Goal: Task Accomplishment & Management: Manage account settings

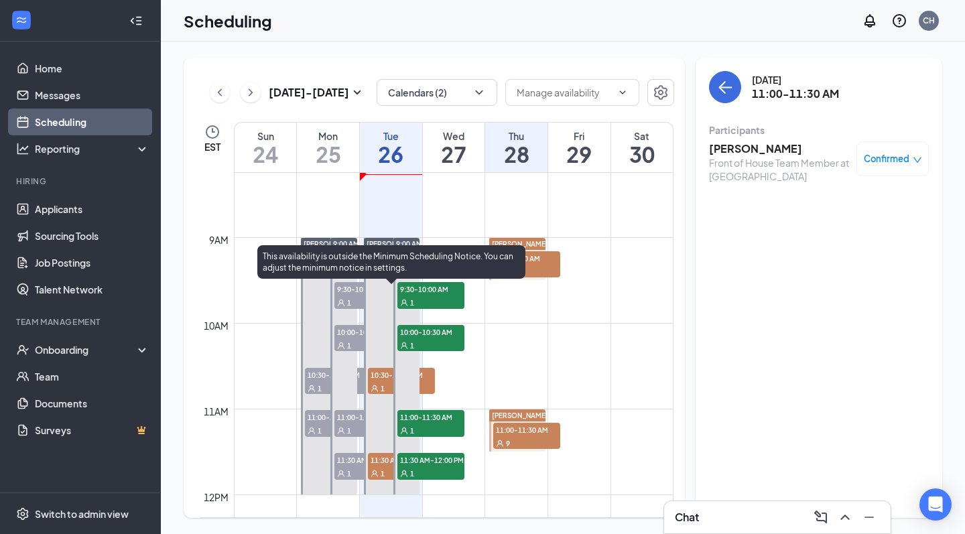
scroll to position [709, 0]
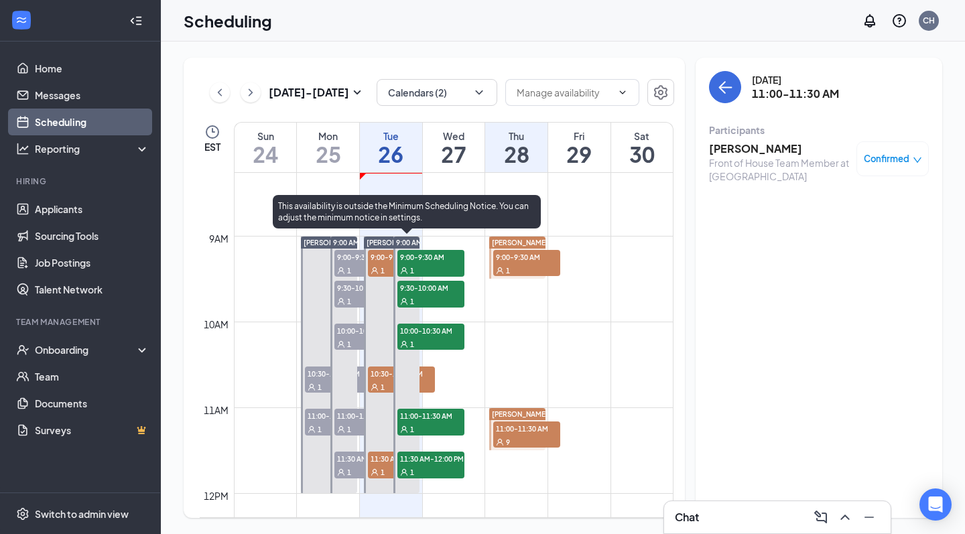
click at [425, 267] on div "1" at bounding box center [430, 269] width 67 height 13
click at [421, 295] on div "1" at bounding box center [430, 300] width 67 height 13
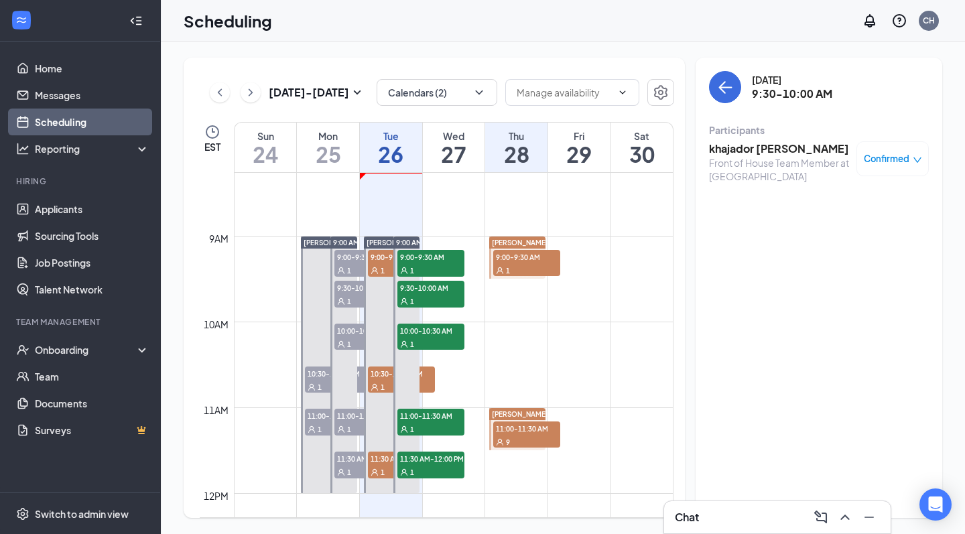
click at [422, 317] on td at bounding box center [453, 310] width 439 height 21
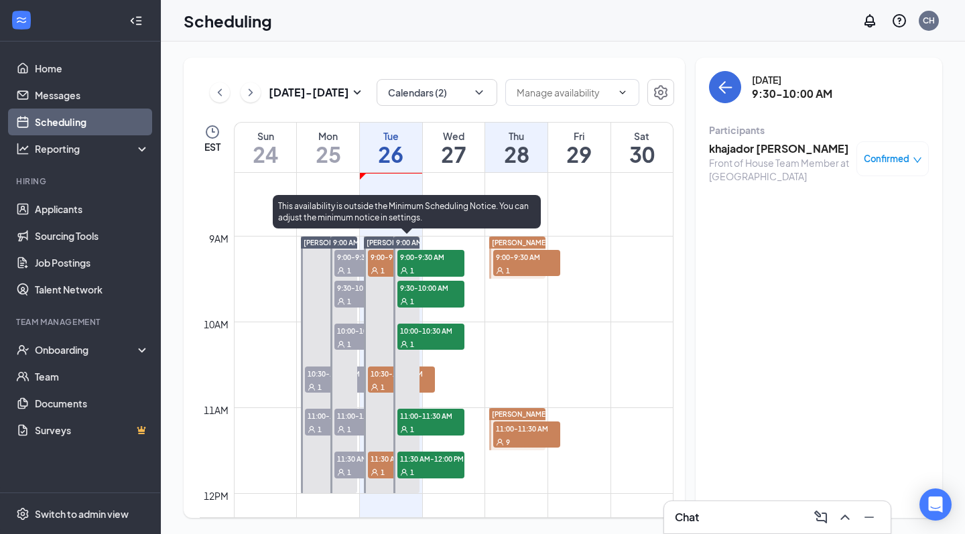
click at [423, 332] on span "10:00-10:30 AM" at bounding box center [430, 330] width 67 height 13
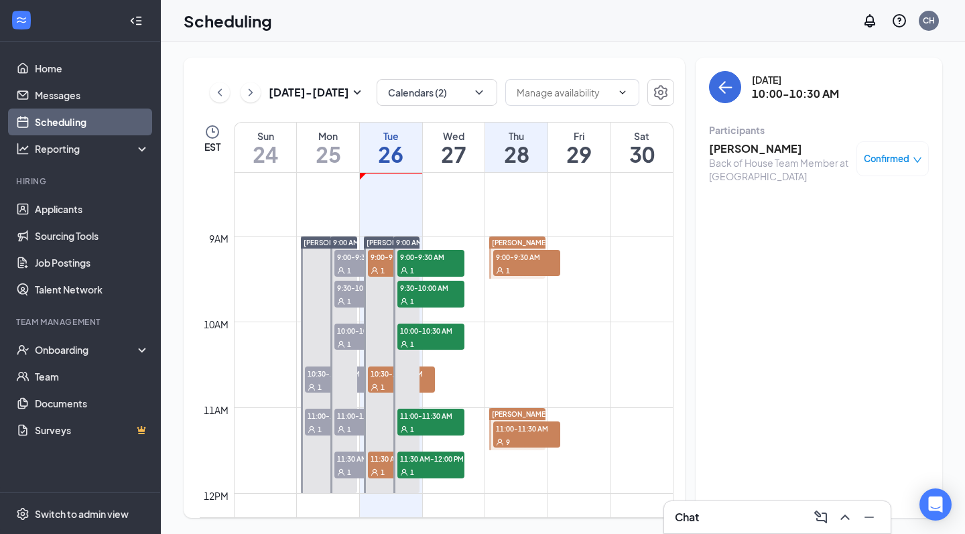
click at [423, 427] on div "1" at bounding box center [430, 428] width 67 height 13
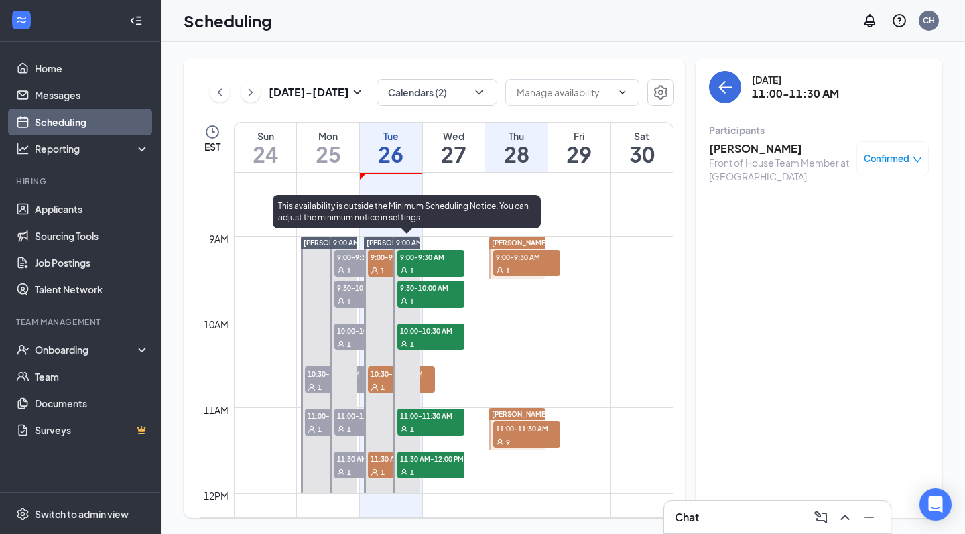
click at [419, 478] on div "1" at bounding box center [430, 471] width 67 height 13
click at [384, 373] on span "10:30-11:00 AM" at bounding box center [401, 372] width 67 height 13
click at [380, 262] on span "9:00-9:30 AM" at bounding box center [401, 256] width 67 height 13
click at [372, 459] on span "11:30 AM-12:00 PM" at bounding box center [401, 457] width 67 height 13
click at [429, 271] on div "1" at bounding box center [430, 269] width 67 height 13
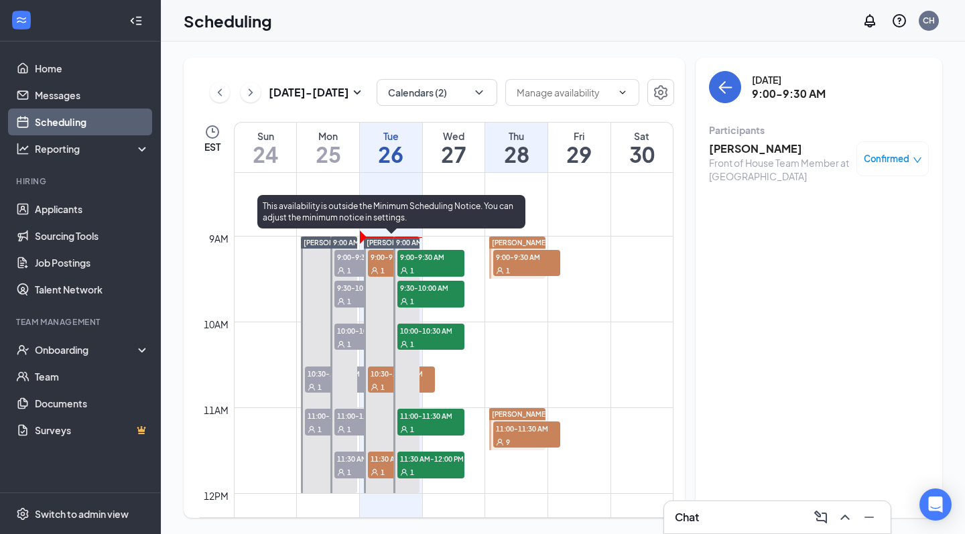
click at [388, 377] on span "10:30-11:00 AM" at bounding box center [401, 372] width 67 height 13
click at [378, 464] on span "11:30 AM-12:00 PM" at bounding box center [401, 457] width 67 height 13
click at [433, 259] on span "9:00-9:30 AM" at bounding box center [430, 256] width 67 height 13
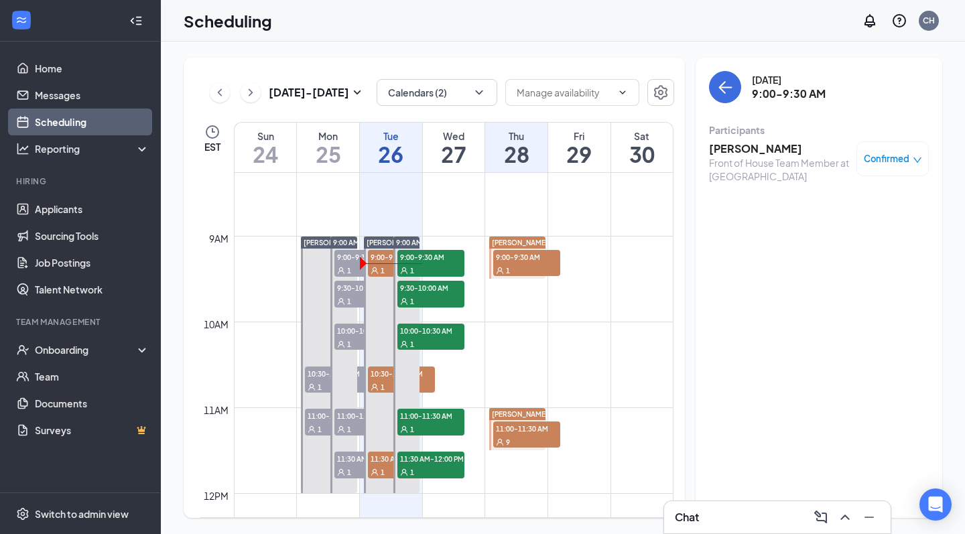
click at [588, 3] on div "Scheduling CH" at bounding box center [563, 21] width 804 height 42
click at [842, 518] on icon "ChevronUp" at bounding box center [844, 516] width 9 height 5
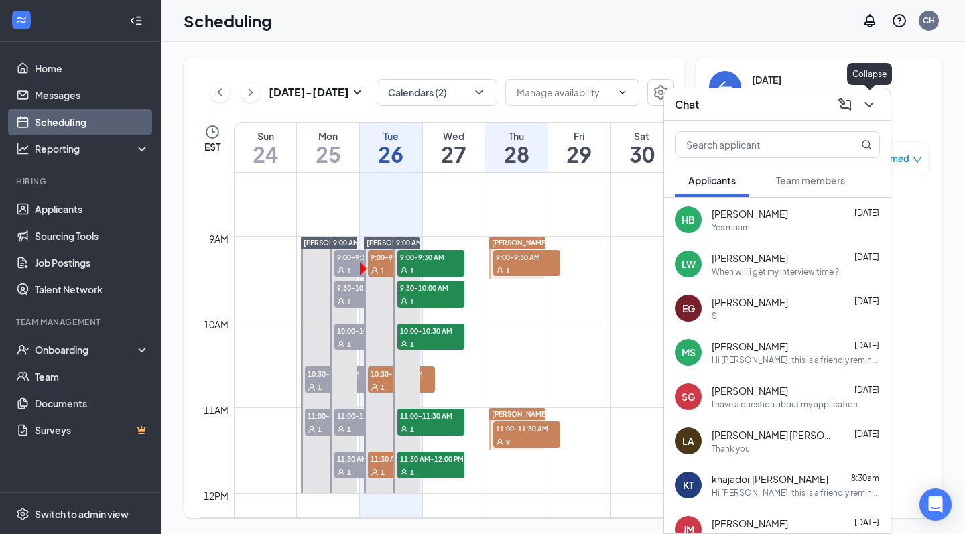
click at [871, 100] on icon "ChevronDown" at bounding box center [869, 104] width 16 height 16
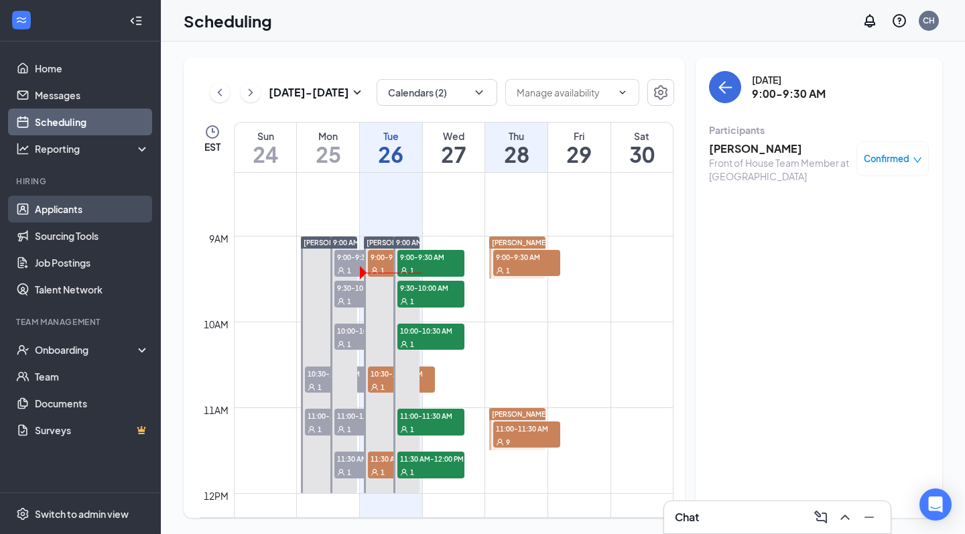
click at [105, 206] on link "Applicants" at bounding box center [92, 209] width 115 height 27
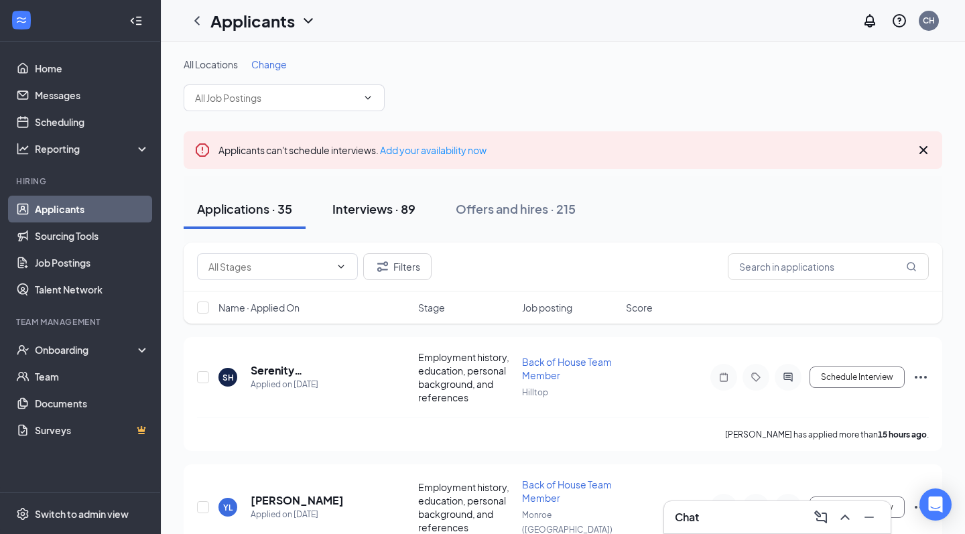
click at [359, 210] on div "Interviews · 89" at bounding box center [373, 208] width 83 height 17
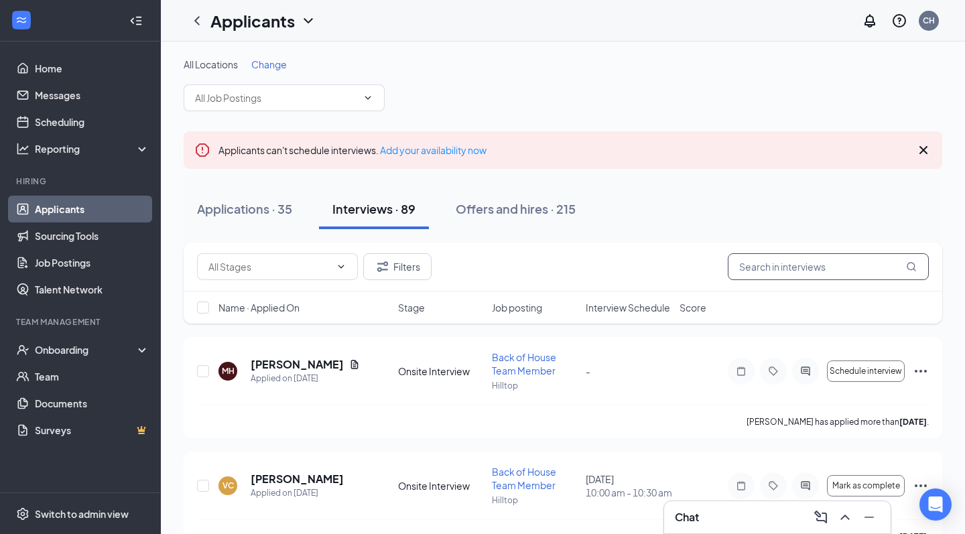
click at [739, 277] on input "text" at bounding box center [827, 266] width 201 height 27
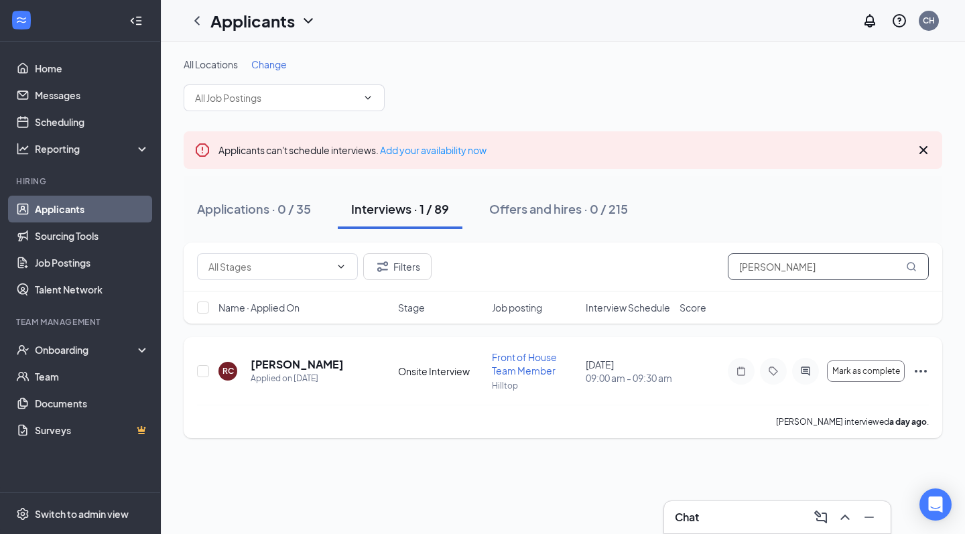
type input "rhonda"
click at [925, 372] on icon "Ellipses" at bounding box center [920, 371] width 12 height 3
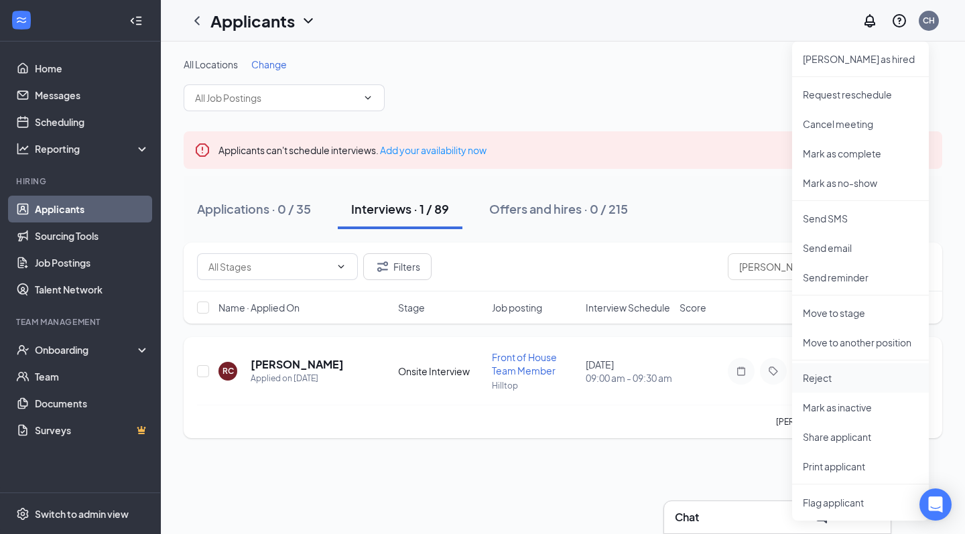
click at [845, 381] on p "Reject" at bounding box center [859, 377] width 115 height 13
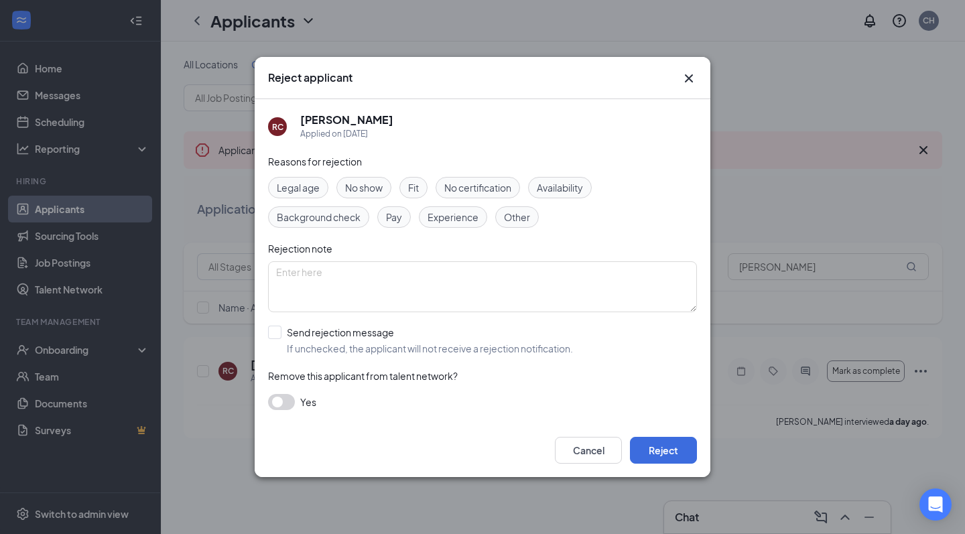
click at [510, 218] on span "Other" at bounding box center [517, 217] width 26 height 15
click at [276, 332] on div at bounding box center [274, 332] width 13 height 13
click at [276, 332] on input "Send rejection message If unchecked, the applicant will not receive a rejection…" at bounding box center [420, 340] width 305 height 29
checkbox input "true"
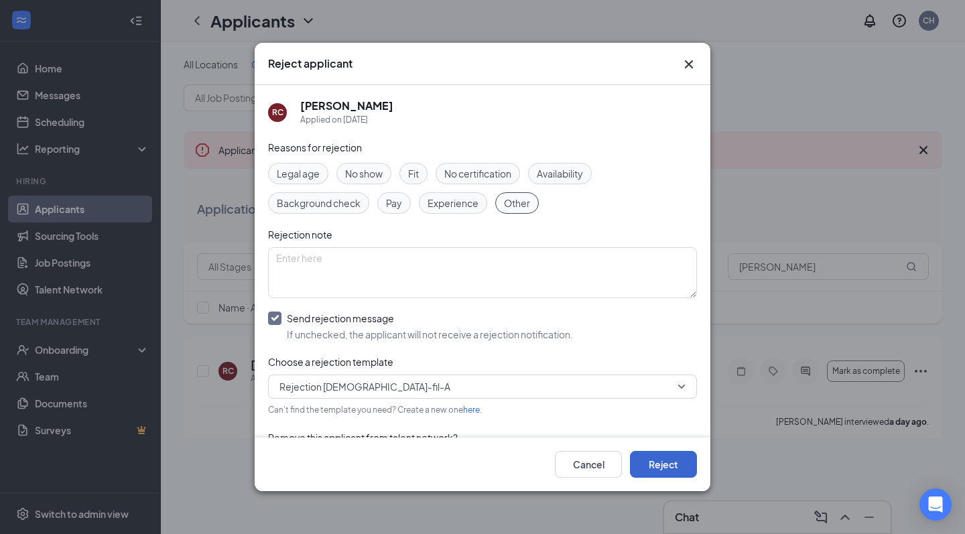
click at [645, 462] on button "Reject" at bounding box center [663, 464] width 67 height 27
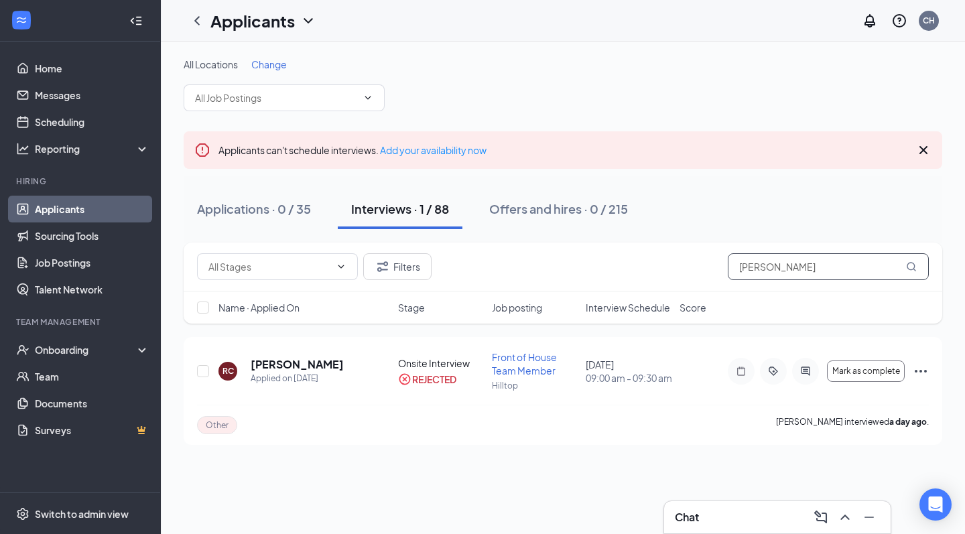
drag, startPoint x: 799, startPoint y: 261, endPoint x: 653, endPoint y: 245, distance: 146.9
click at [653, 245] on div "Filters rhonda" at bounding box center [563, 266] width 758 height 49
type input "nathan"
click at [914, 372] on icon "Ellipses" at bounding box center [920, 371] width 16 height 16
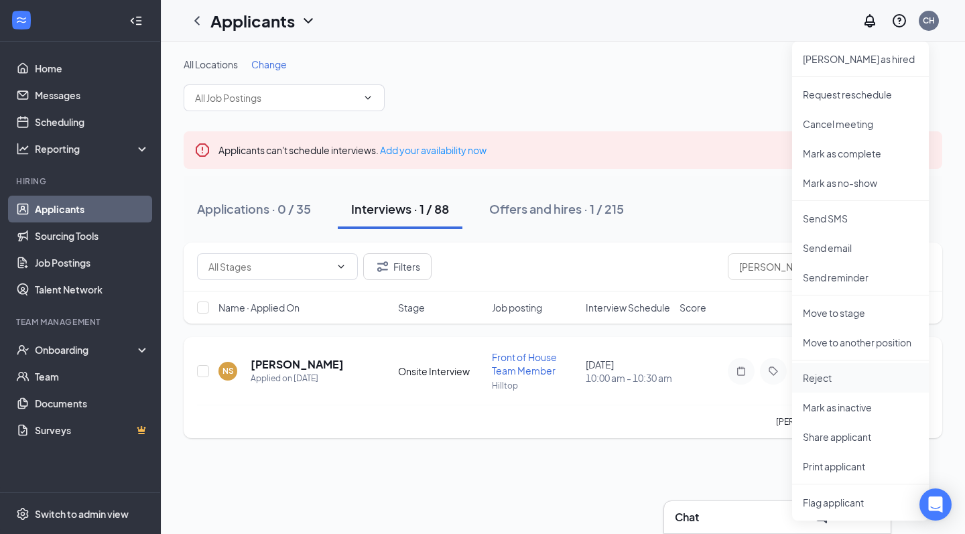
click at [845, 372] on p "Reject" at bounding box center [859, 377] width 115 height 13
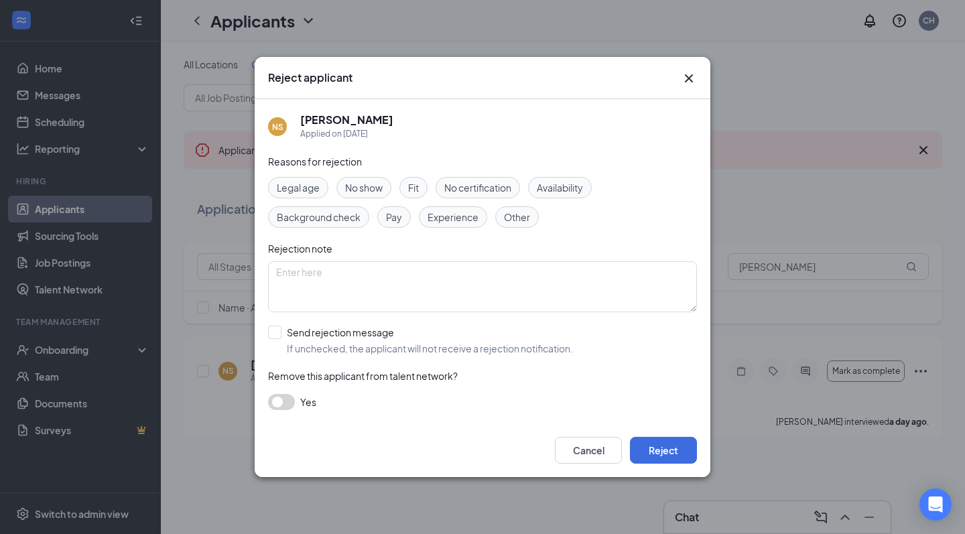
click at [312, 189] on span "Legal age" at bounding box center [298, 187] width 43 height 15
click at [281, 338] on label "Send rejection message If unchecked, the applicant will not receive a rejection…" at bounding box center [420, 340] width 305 height 29
click at [281, 338] on input "Send rejection message If unchecked, the applicant will not receive a rejection…" at bounding box center [420, 340] width 305 height 29
checkbox input "true"
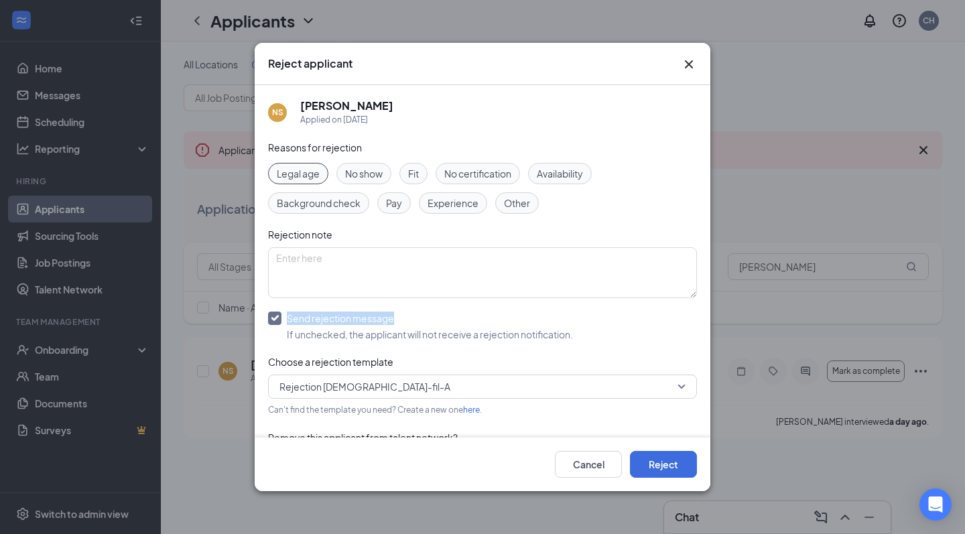
click at [309, 393] on span "Rejection [DEMOGRAPHIC_DATA]-fil-A" at bounding box center [364, 386] width 171 height 20
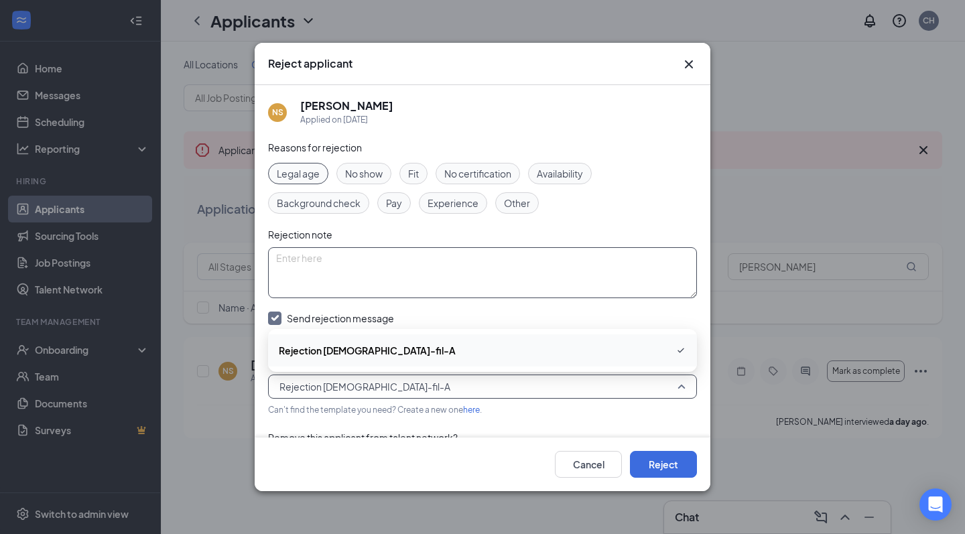
click at [352, 275] on textarea at bounding box center [482, 272] width 429 height 51
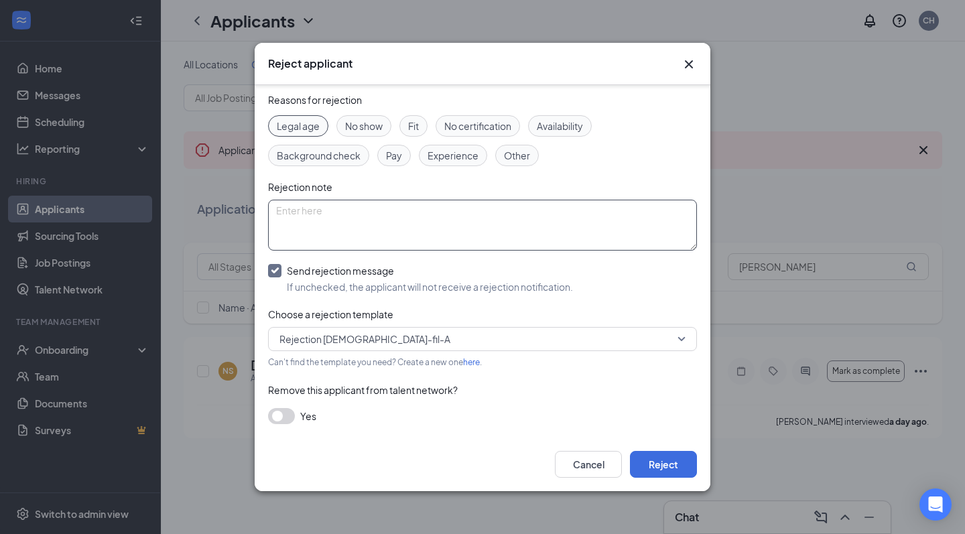
scroll to position [47, 0]
click at [470, 362] on link "here" at bounding box center [471, 363] width 17 height 10
click at [381, 344] on span "Legal Age [DEMOGRAPHIC_DATA]-fil-A Rejection" at bounding box center [387, 340] width 216 height 20
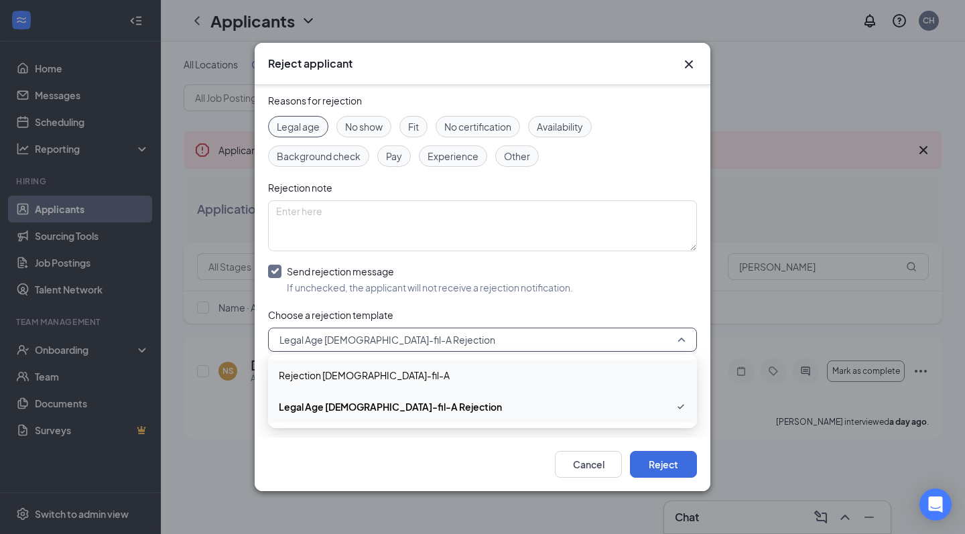
click at [442, 296] on div "Reasons for rejection Legal age No show Fit No certification Availability Backg…" at bounding box center [482, 265] width 429 height 345
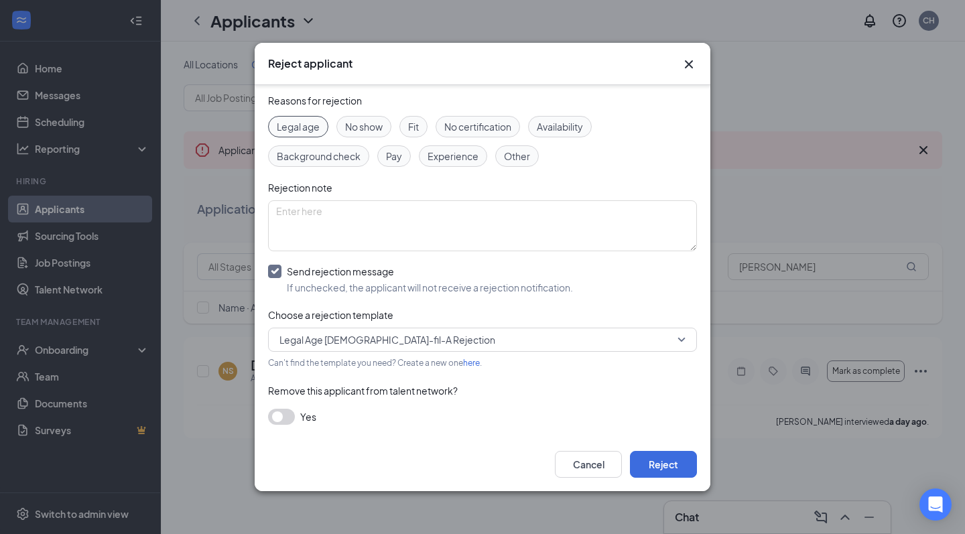
click at [688, 60] on icon "Cross" at bounding box center [689, 64] width 16 height 16
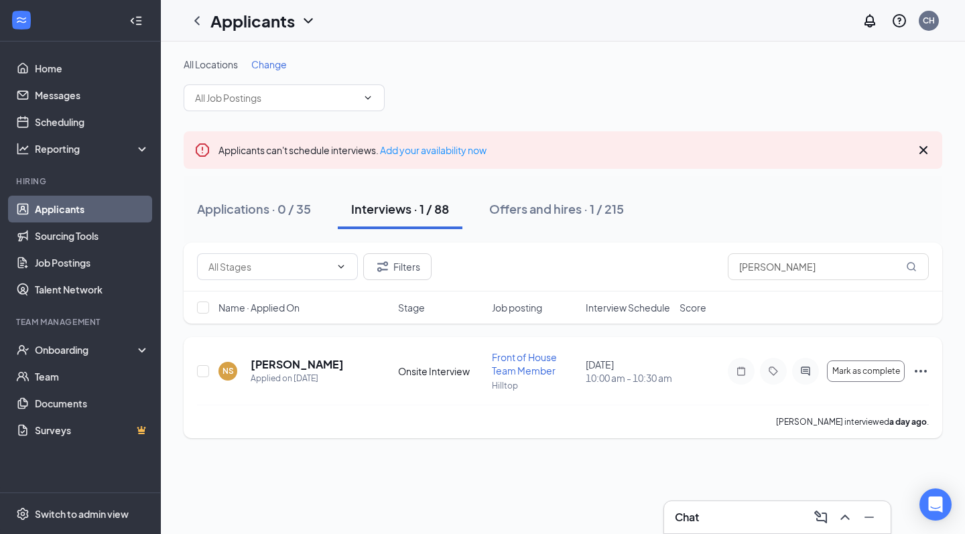
click at [918, 369] on icon "Ellipses" at bounding box center [920, 371] width 16 height 16
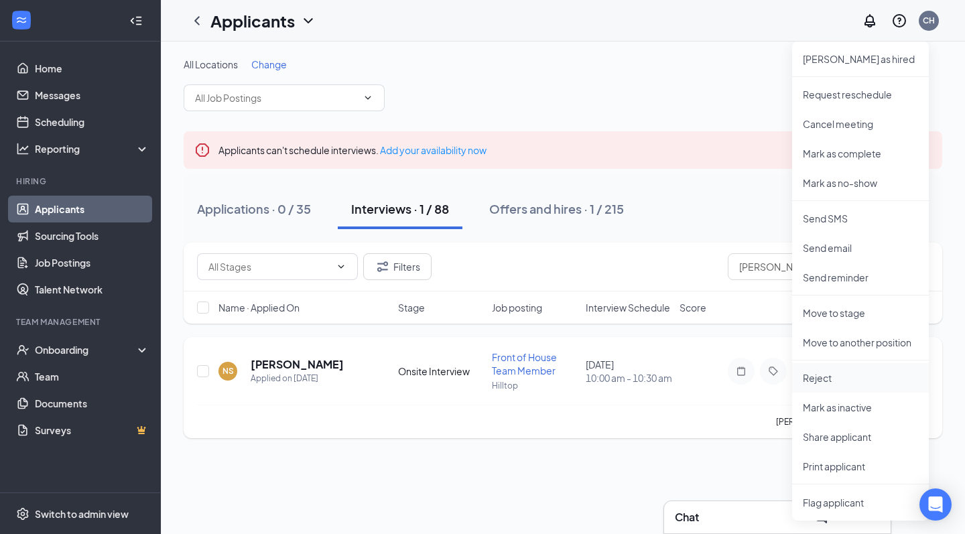
click at [837, 377] on p "Reject" at bounding box center [859, 377] width 115 height 13
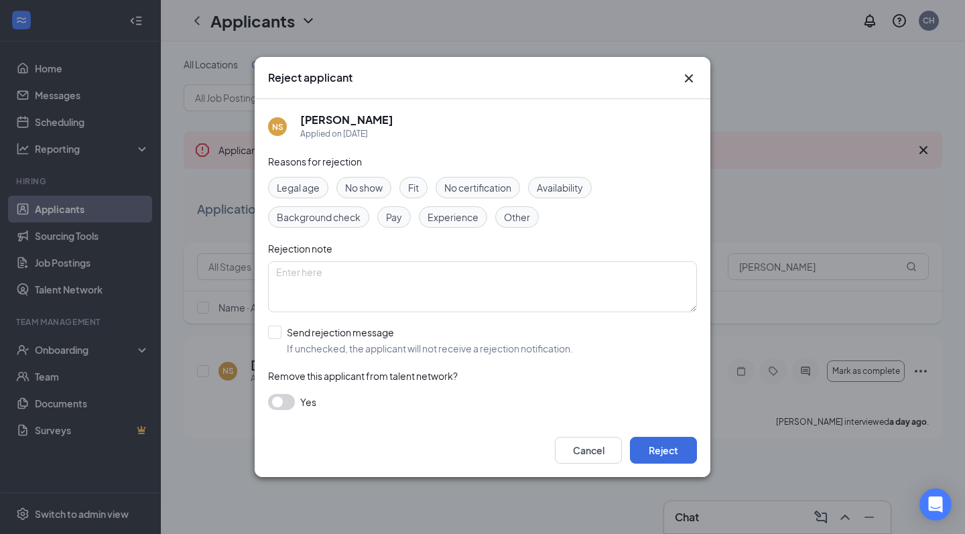
click at [299, 188] on span "Legal age" at bounding box center [298, 187] width 43 height 15
click at [272, 335] on div at bounding box center [274, 332] width 13 height 13
click at [272, 335] on input "Send rejection message If unchecked, the applicant will not receive a rejection…" at bounding box center [420, 340] width 305 height 29
checkbox input "true"
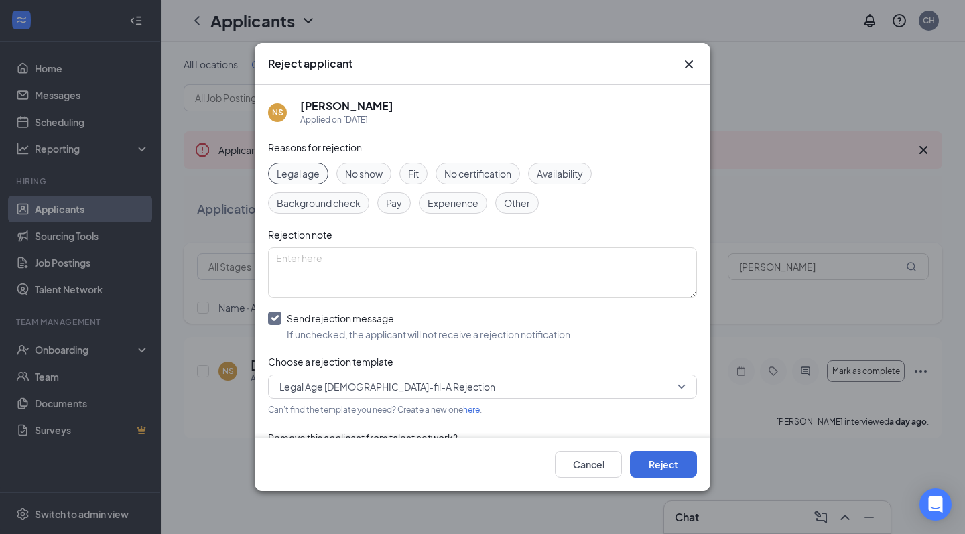
click at [393, 384] on span "Legal Age [DEMOGRAPHIC_DATA]-fil-A Rejection" at bounding box center [387, 386] width 216 height 20
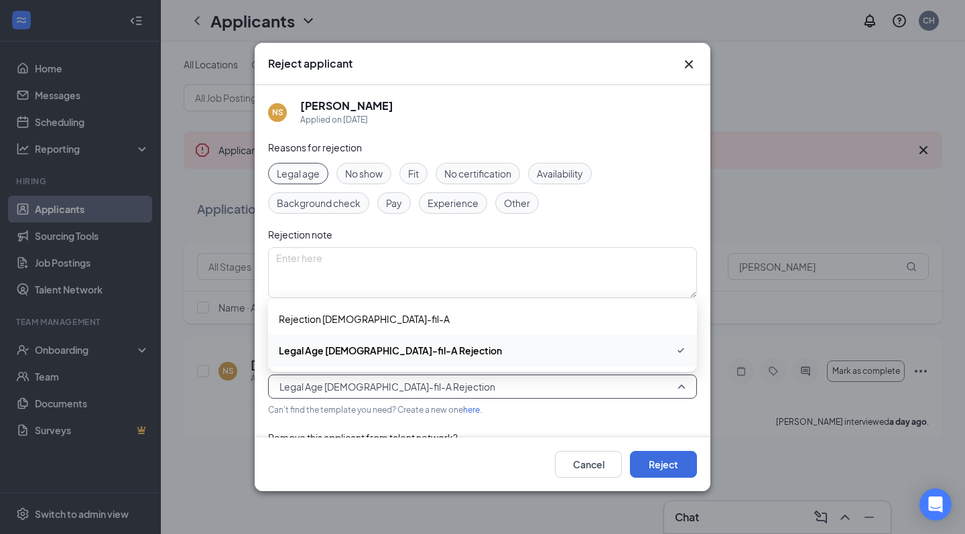
click at [419, 358] on span "Legal Age [DEMOGRAPHIC_DATA]-fil-A Rejection" at bounding box center [482, 350] width 407 height 16
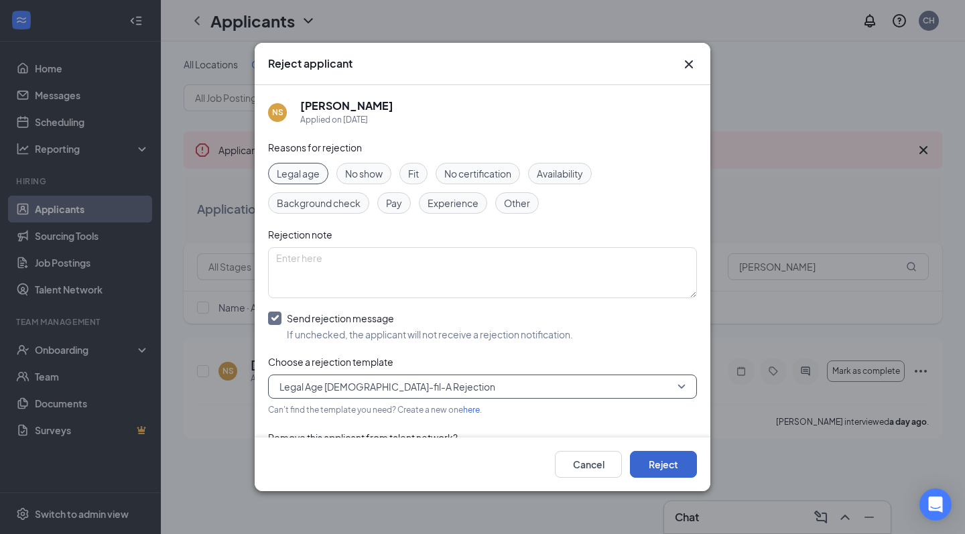
scroll to position [0, 0]
click at [652, 461] on button "Reject" at bounding box center [663, 464] width 67 height 27
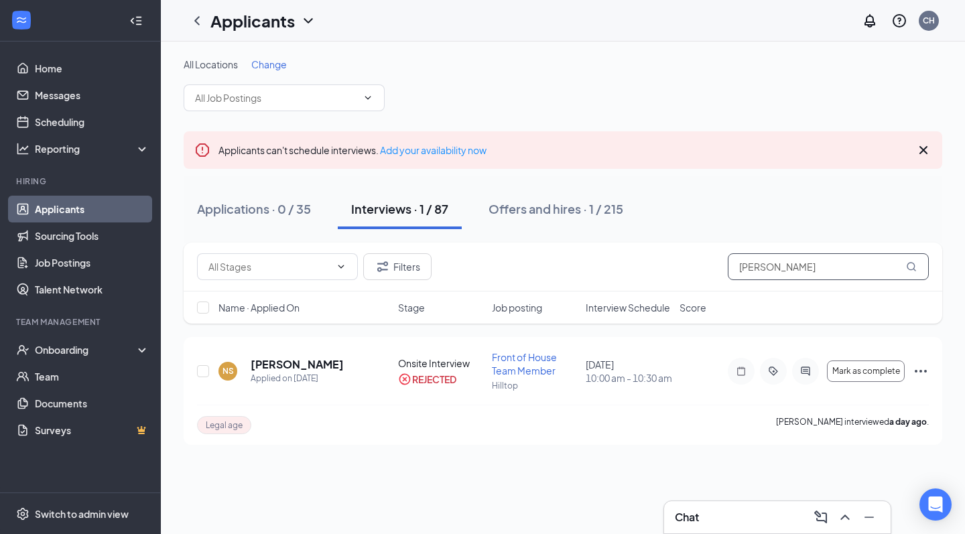
drag, startPoint x: 784, startPoint y: 265, endPoint x: 718, endPoint y: 230, distance: 74.6
click at [725, 234] on div "All Locations Change Applicants can't schedule interviews. Add your availabilit…" at bounding box center [563, 251] width 758 height 387
type input "cidn"
click at [922, 370] on icon "Ellipses" at bounding box center [920, 371] width 16 height 16
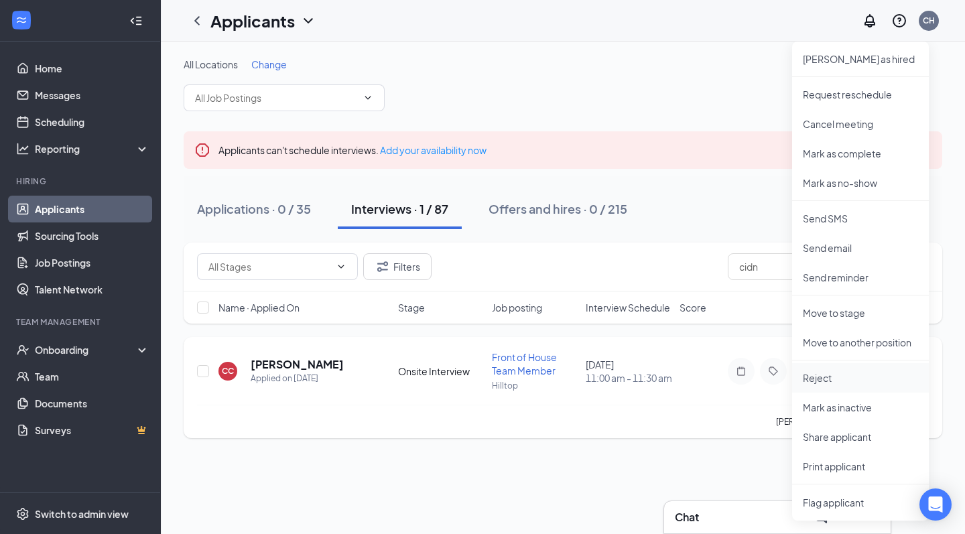
click at [816, 382] on p "Reject" at bounding box center [859, 377] width 115 height 13
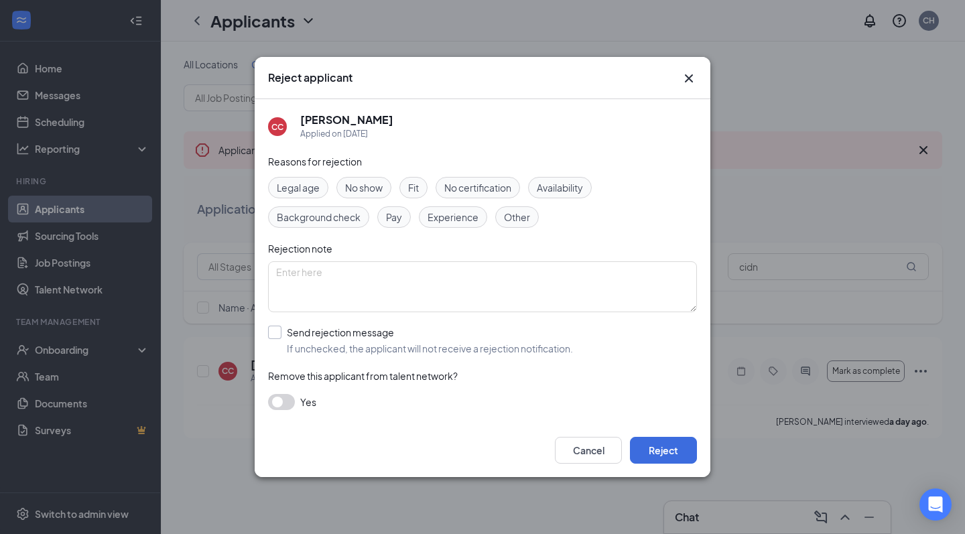
click at [275, 330] on input "Send rejection message If unchecked, the applicant will not receive a rejection…" at bounding box center [420, 340] width 305 height 29
checkbox input "true"
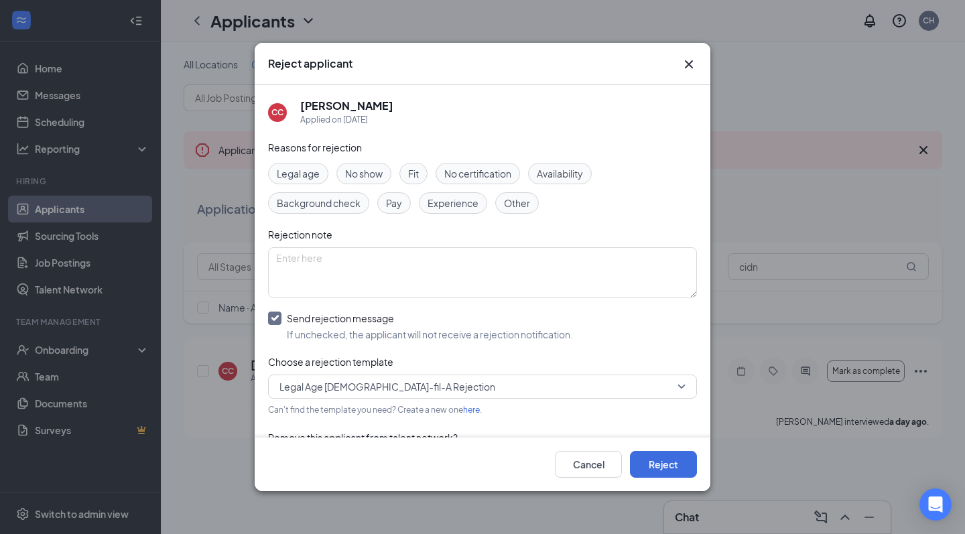
click at [408, 173] on div "Fit" at bounding box center [413, 173] width 28 height 21
click at [445, 380] on span "Legal Age [DEMOGRAPHIC_DATA]-fil-A Rejection" at bounding box center [476, 386] width 394 height 20
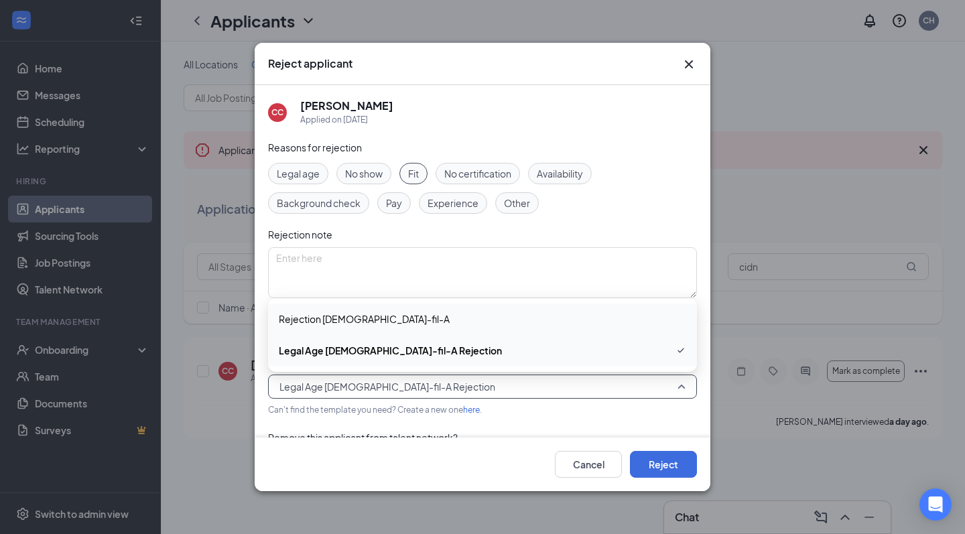
click at [446, 328] on div "Rejection [DEMOGRAPHIC_DATA]-fil-A" at bounding box center [482, 318] width 429 height 31
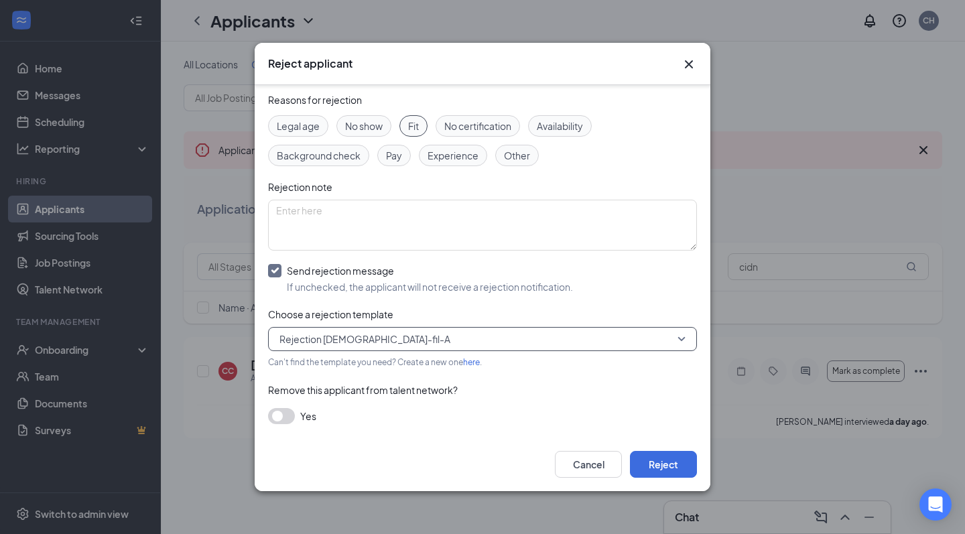
scroll to position [47, 0]
click at [666, 466] on button "Reject" at bounding box center [663, 464] width 67 height 27
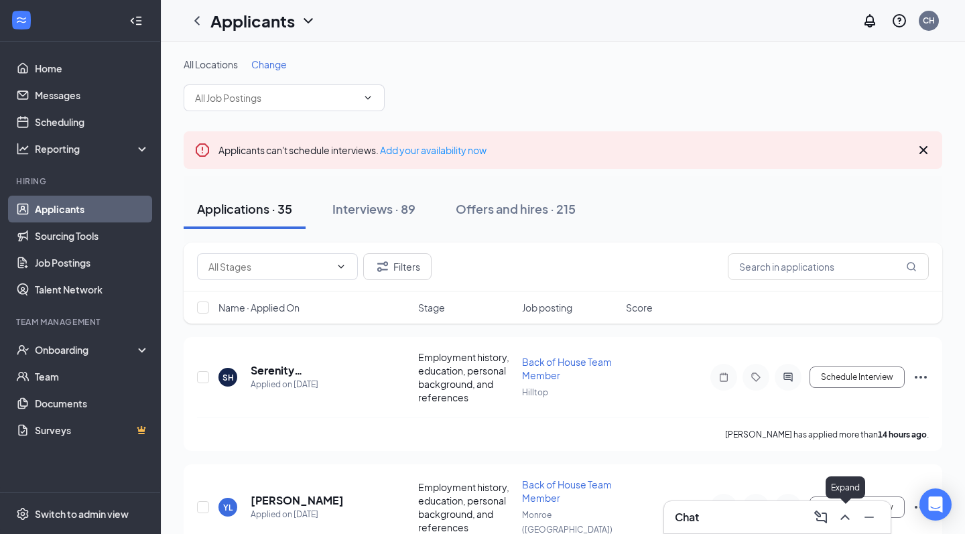
click at [841, 516] on icon "ChevronUp" at bounding box center [845, 517] width 16 height 16
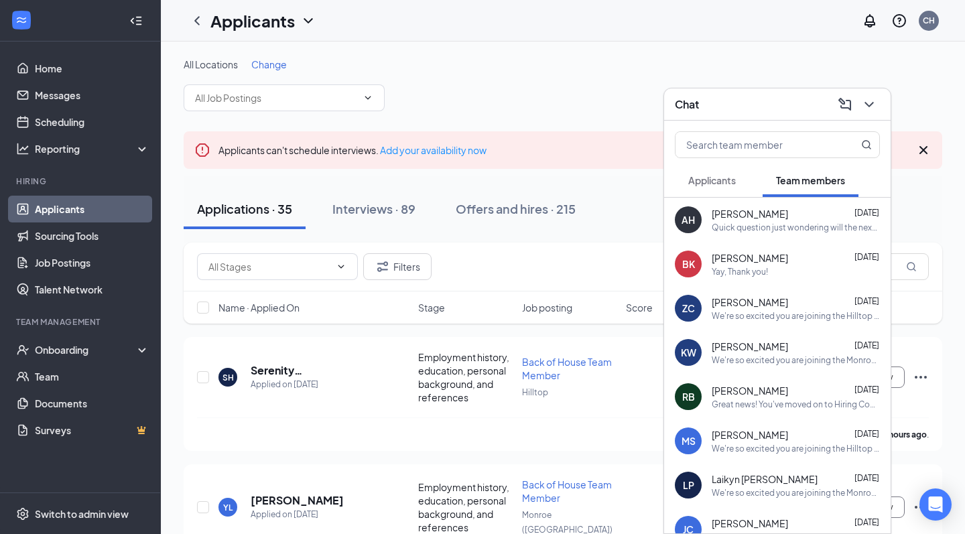
click at [729, 186] on div "Applicants" at bounding box center [712, 179] width 48 height 13
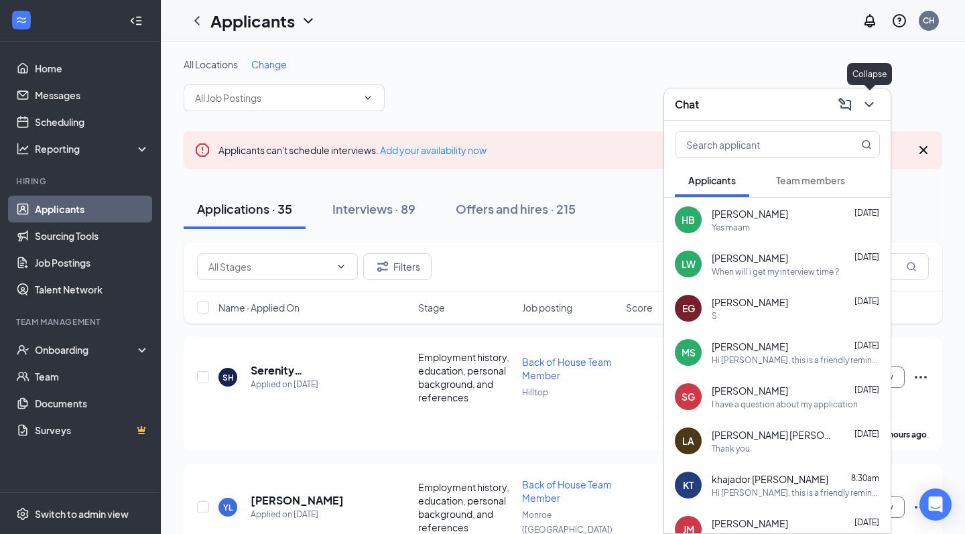
click at [870, 108] on icon "ChevronDown" at bounding box center [869, 104] width 16 height 16
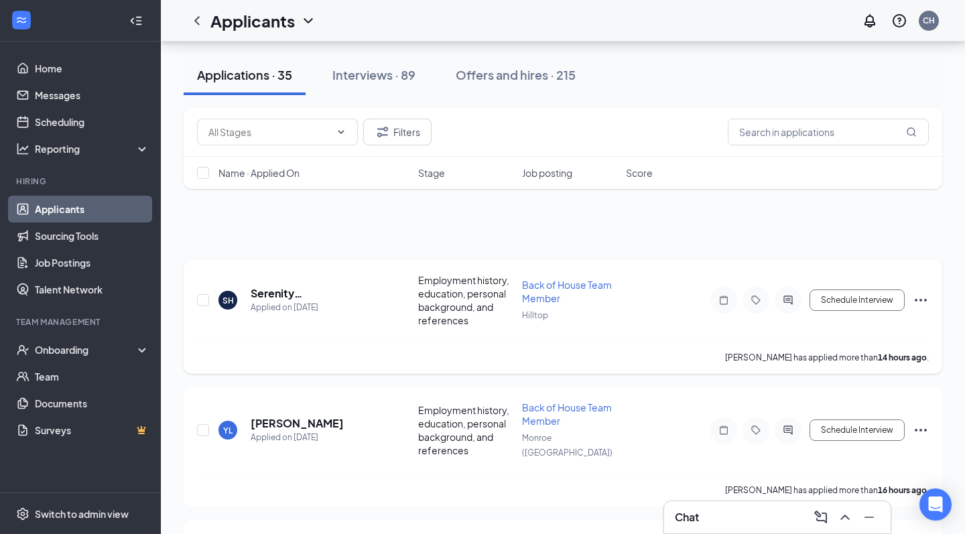
scroll to position [65, 0]
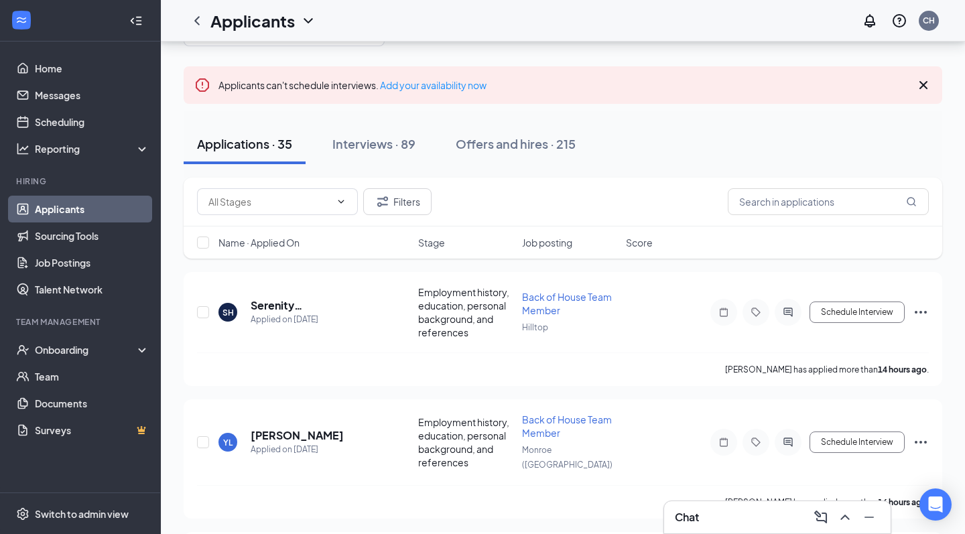
click at [854, 3] on div "Applicants CH" at bounding box center [563, 21] width 804 height 42
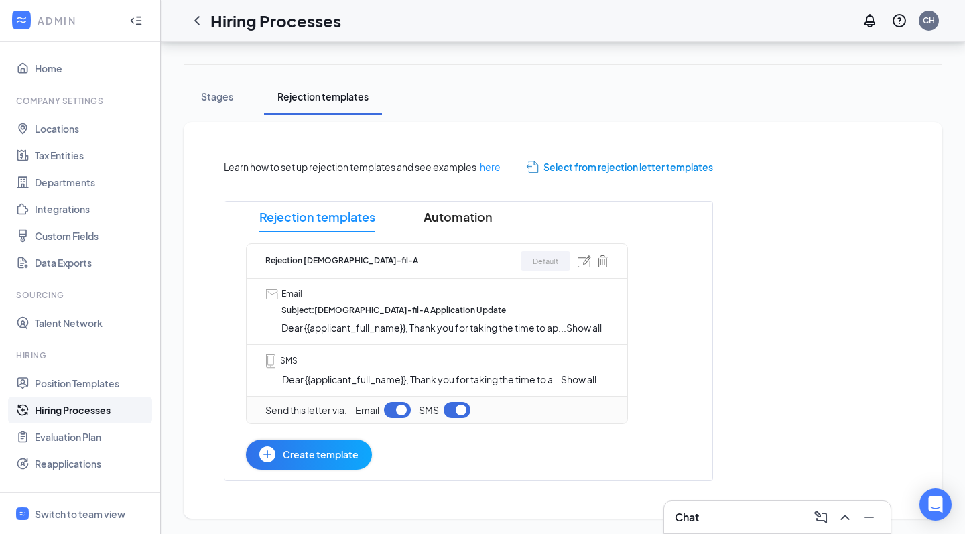
scroll to position [202, 0]
click at [593, 331] on span "Show all" at bounding box center [583, 328] width 35 height 12
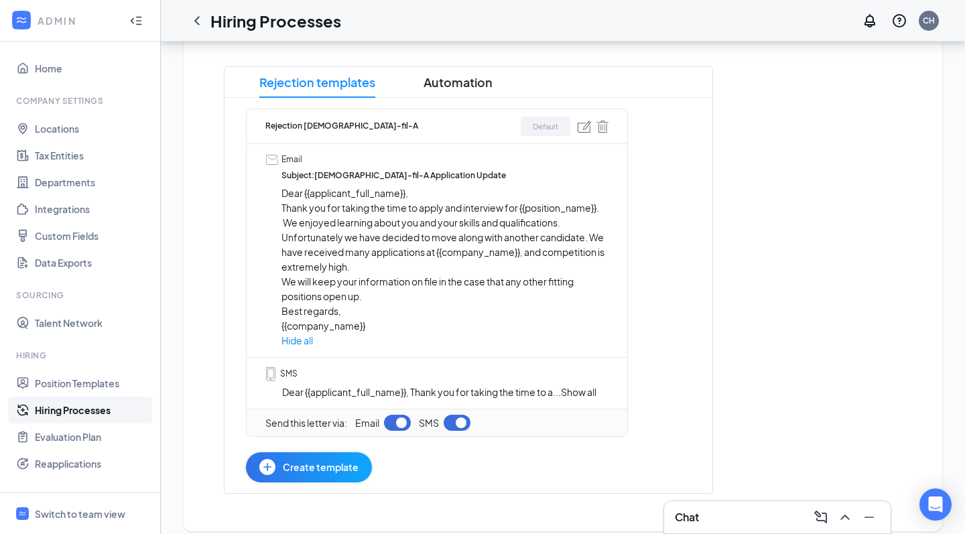
scroll to position [349, 0]
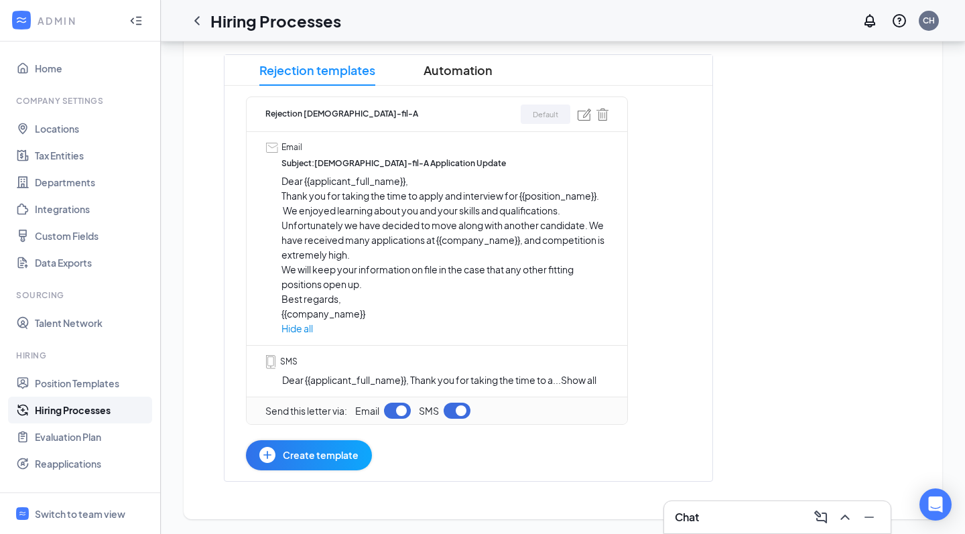
click at [583, 378] on span "Show all" at bounding box center [578, 380] width 35 height 12
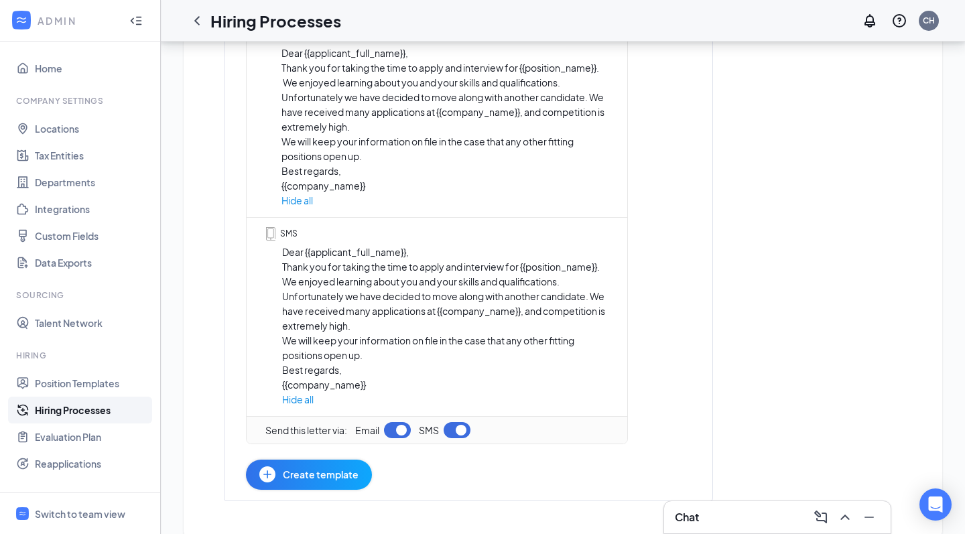
scroll to position [488, 0]
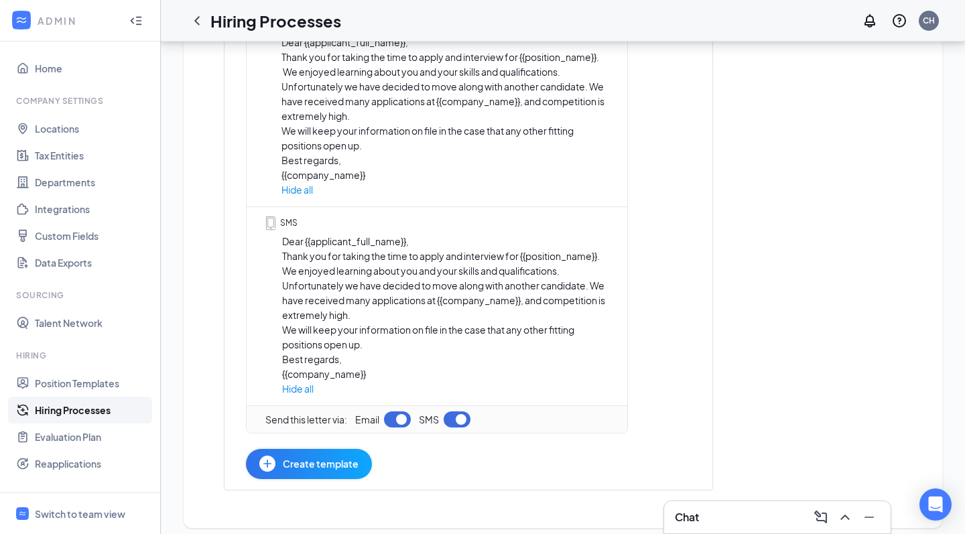
click at [315, 463] on span "Create template" at bounding box center [321, 463] width 76 height 15
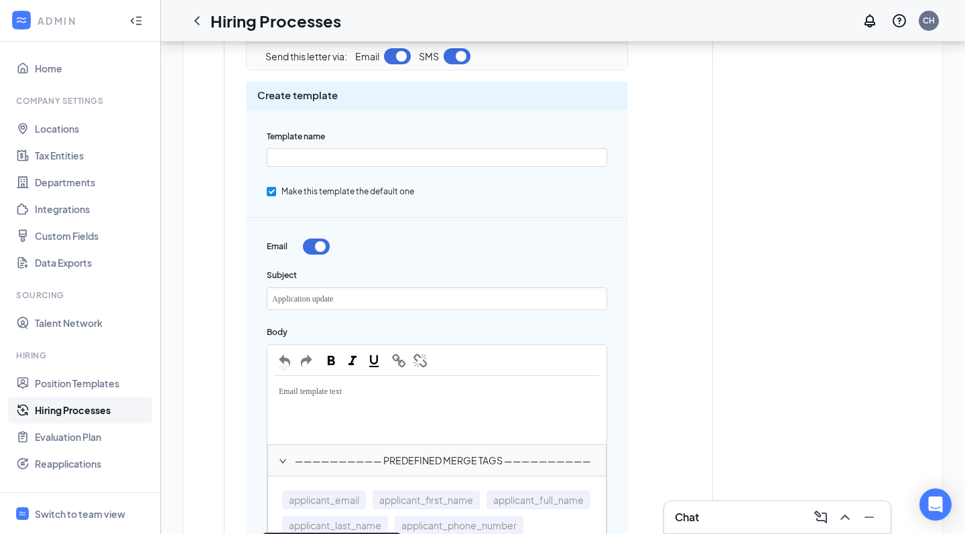
scroll to position [588, 0]
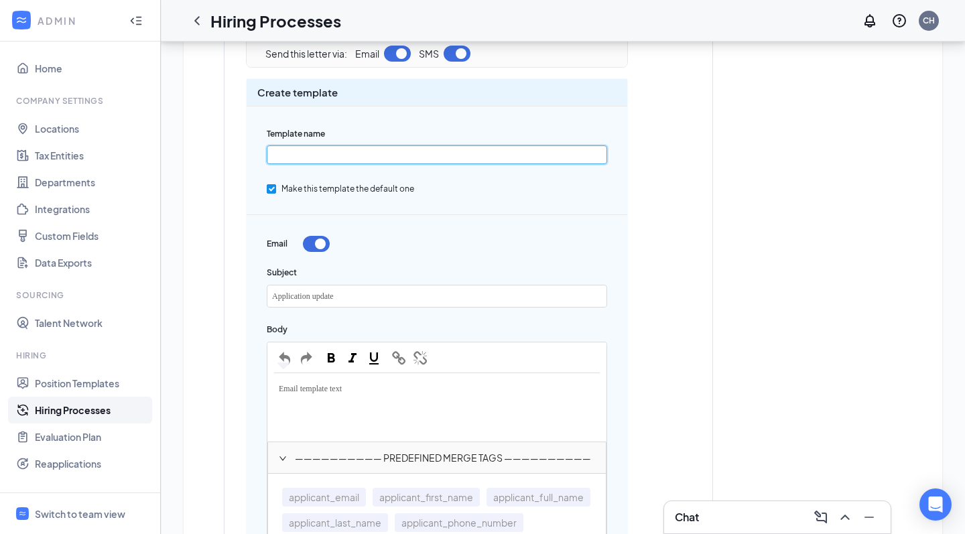
click at [297, 151] on input "text" at bounding box center [437, 154] width 340 height 19
type input "Legal Age [DEMOGRAPHIC_DATA]-fil-A Rejection"
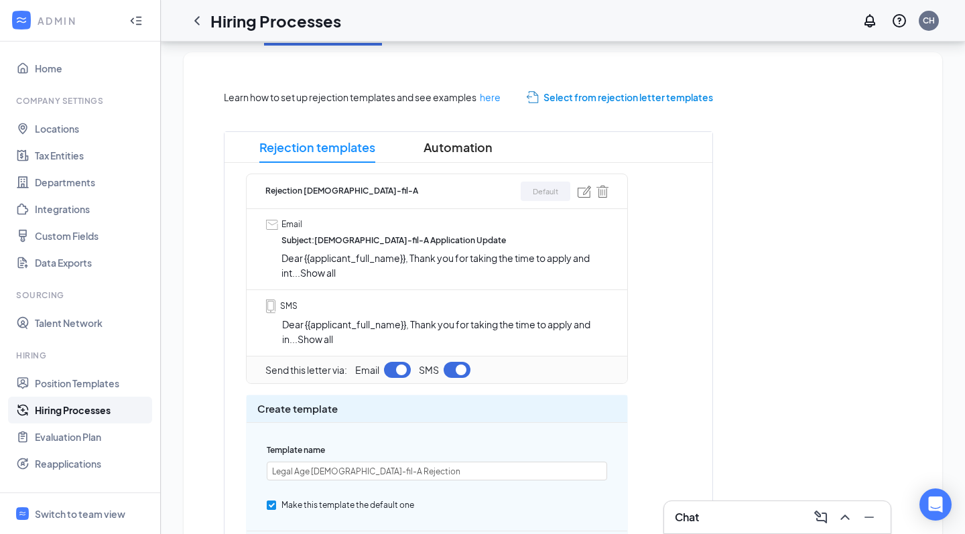
scroll to position [238, 0]
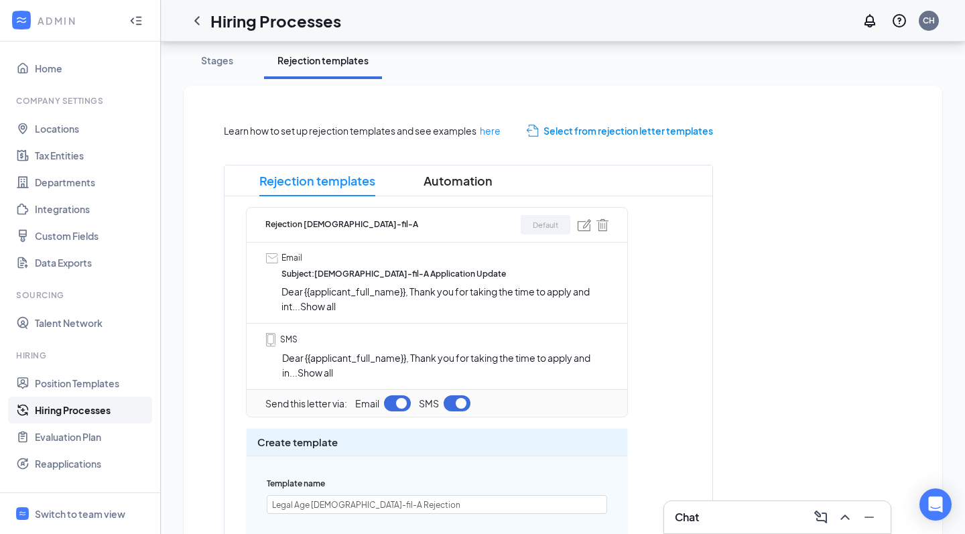
click at [327, 309] on span "Show all" at bounding box center [317, 306] width 35 height 12
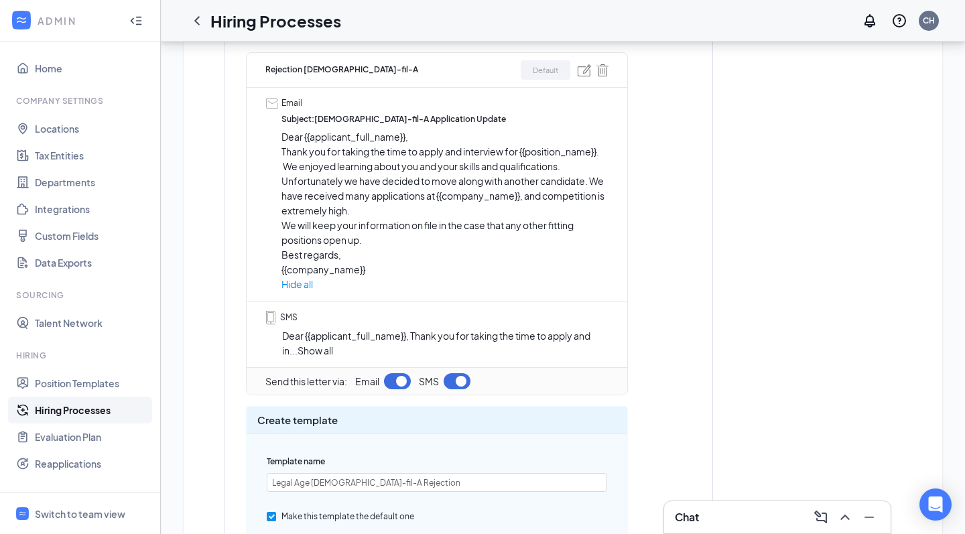
scroll to position [405, 0]
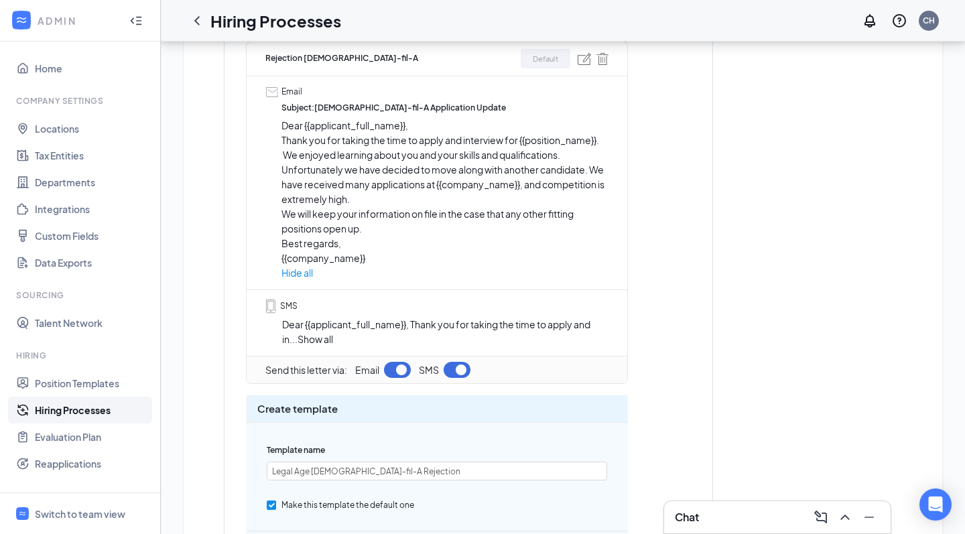
click at [318, 339] on span "Show all" at bounding box center [314, 339] width 35 height 12
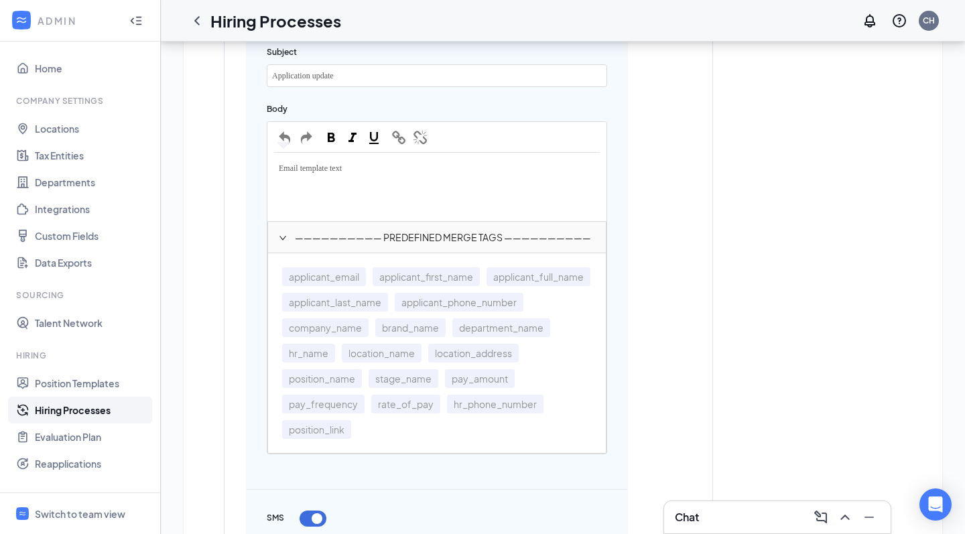
scroll to position [1070, 0]
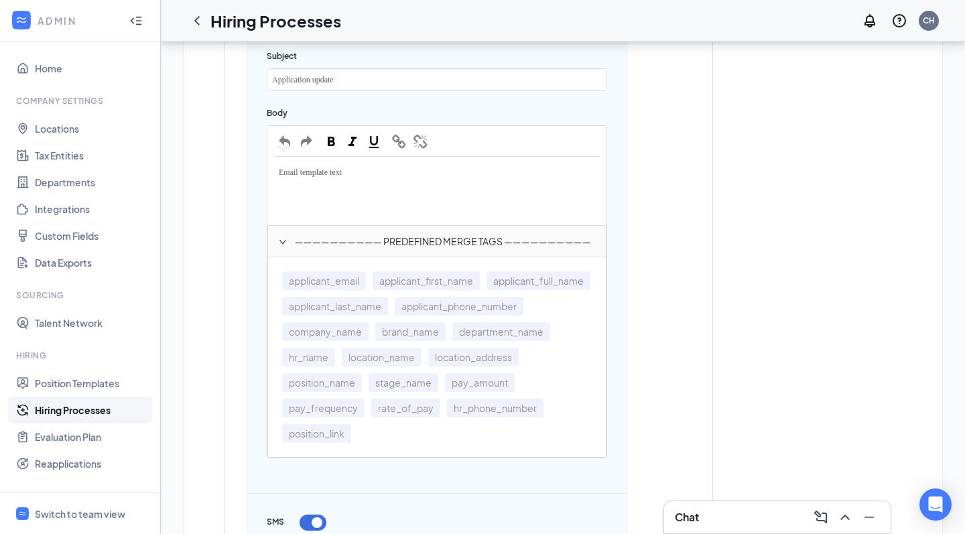
click at [319, 184] on div "Email template text" at bounding box center [437, 190] width 338 height 67
drag, startPoint x: 352, startPoint y: 170, endPoint x: 254, endPoint y: 163, distance: 98.7
click at [254, 163] on div "Create template Template name Legal Age [DEMOGRAPHIC_DATA]-fil-A Rejection Make…" at bounding box center [437, 414] width 382 height 1104
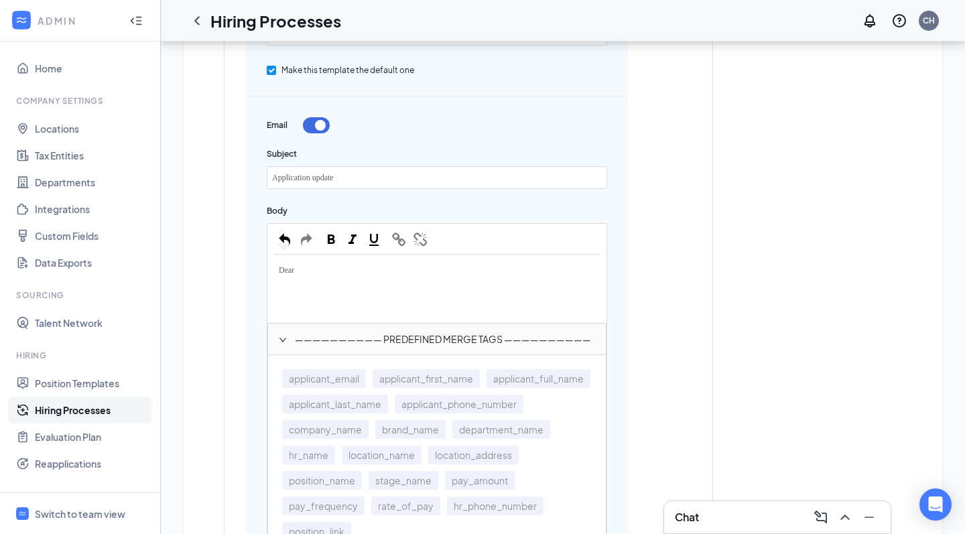
scroll to position [973, 0]
click at [486, 387] on span "applicant_full_name" at bounding box center [538, 377] width 104 height 19
click at [407, 278] on div "Dear {{applicant_full_name}}" at bounding box center [437, 274] width 326 height 27
click at [407, 274] on div "Dear {{applicant_full_name}}" at bounding box center [437, 274] width 326 height 27
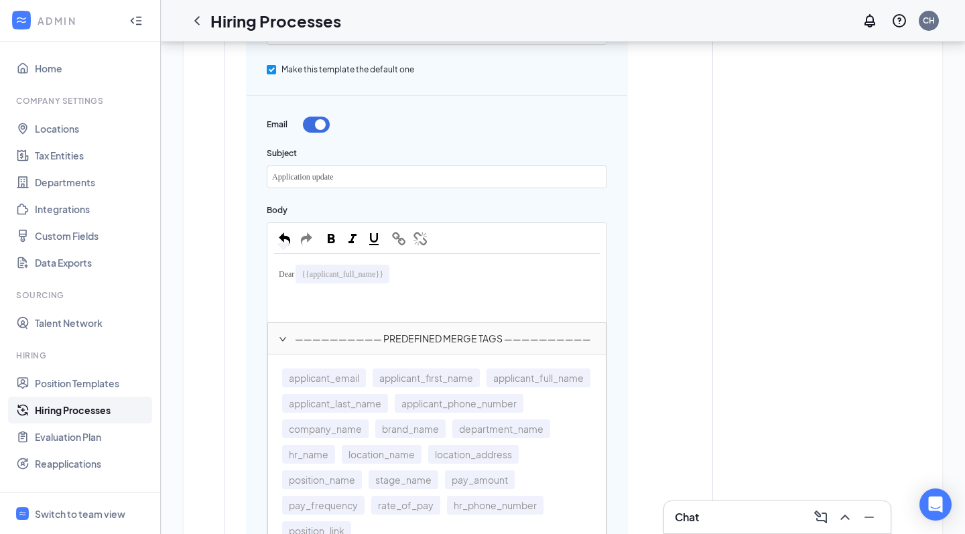
click at [294, 273] on span "Dear" at bounding box center [286, 273] width 15 height 9
click at [421, 275] on div "Dear {{applicant_full_name}}" at bounding box center [437, 274] width 326 height 27
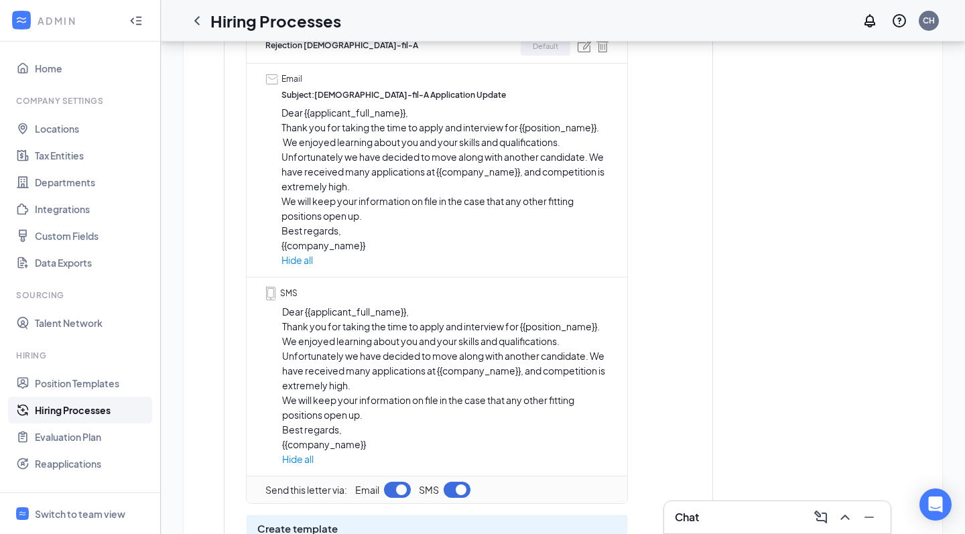
scroll to position [407, 0]
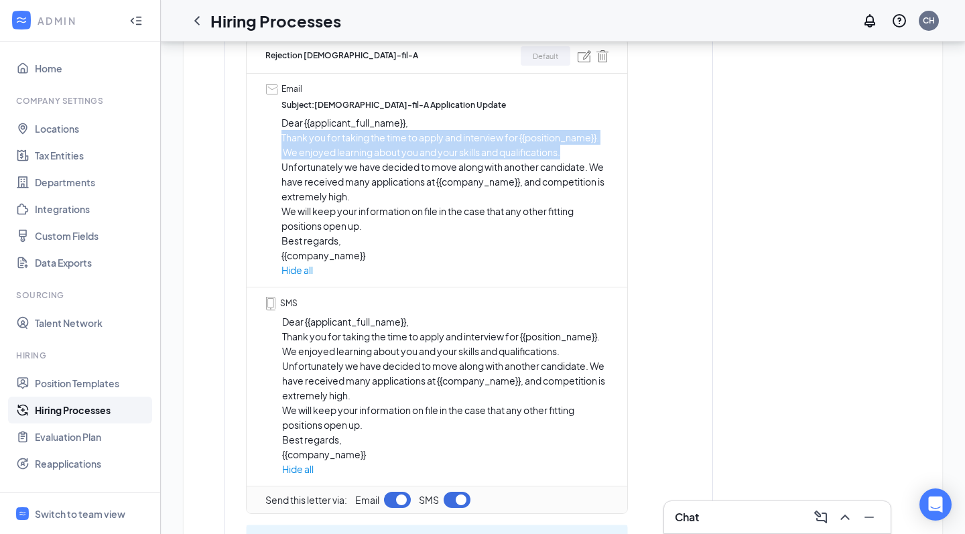
drag, startPoint x: 280, startPoint y: 133, endPoint x: 583, endPoint y: 149, distance: 303.8
click at [583, 149] on div "Email Subject : [DEMOGRAPHIC_DATA]-fil-A Application Update Dear {{applicant_fu…" at bounding box center [436, 180] width 343 height 194
copy p "Thank you for taking the time to apply and interview for {{position_name}}. We …"
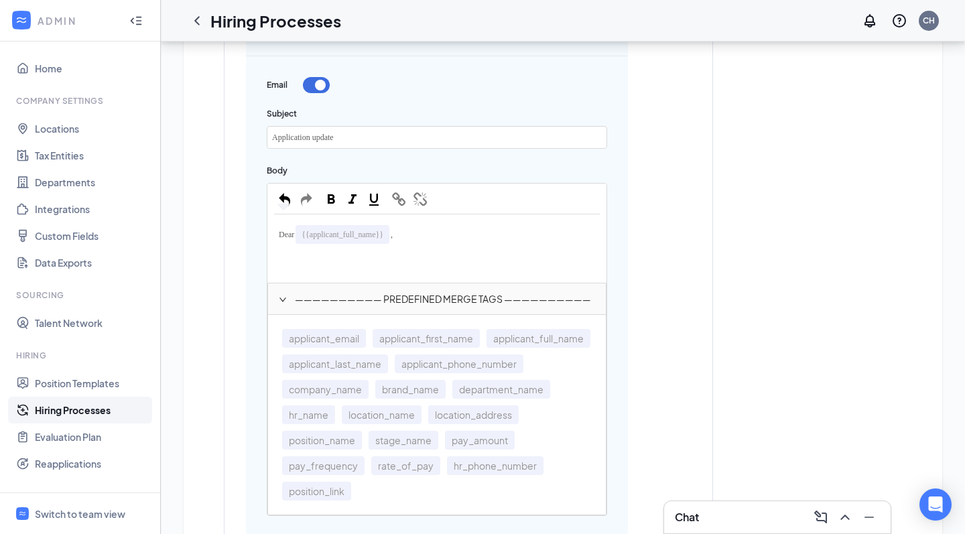
scroll to position [1023, 0]
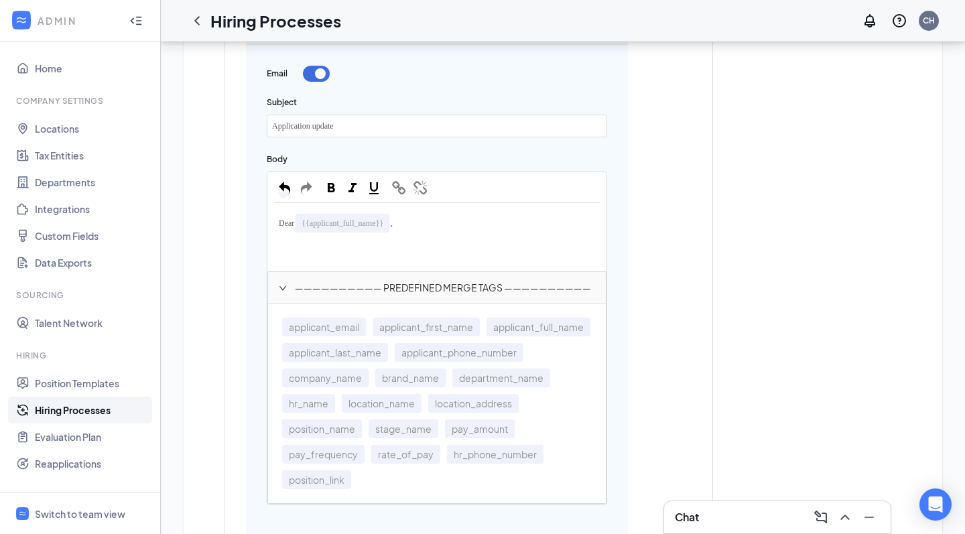
click at [291, 244] on div "Edit text" at bounding box center [437, 244] width 326 height 17
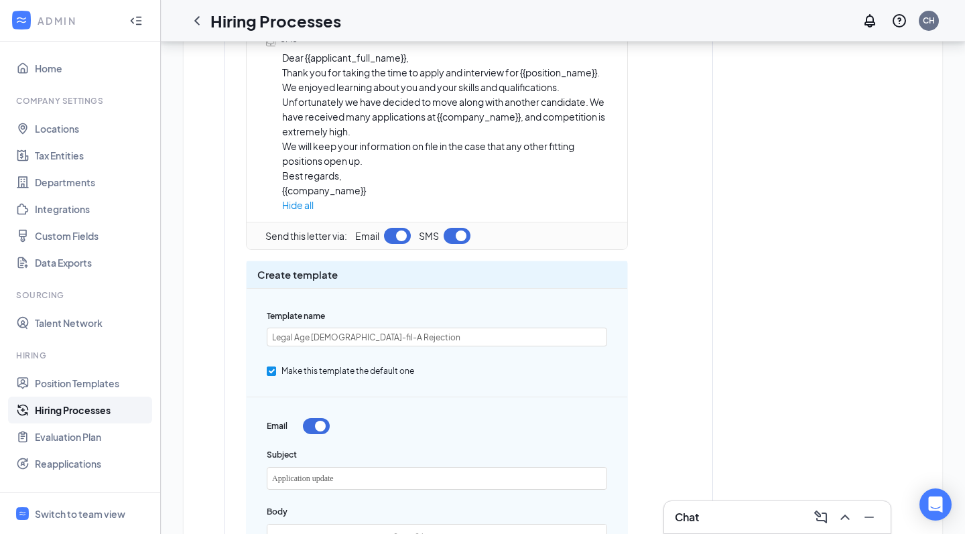
scroll to position [671, 0]
click at [283, 103] on div "SMS Dear {{applicant_full_name}}, Thank you for taking the time to apply and in…" at bounding box center [436, 123] width 343 height 180
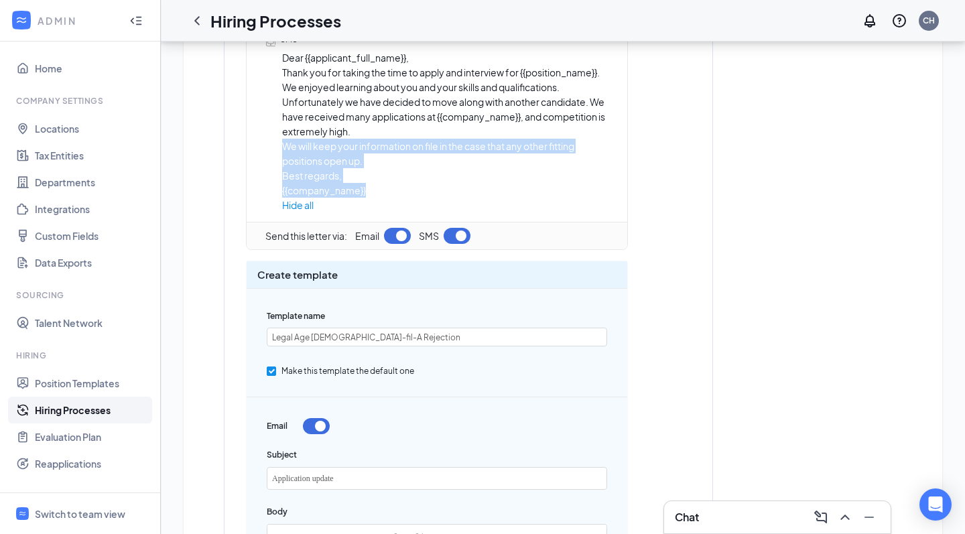
drag, startPoint x: 275, startPoint y: 144, endPoint x: 373, endPoint y: 190, distance: 107.9
click at [373, 190] on div "SMS Dear {{applicant_full_name}}, Thank you for taking the time to apply and in…" at bounding box center [436, 123] width 343 height 180
copy span "We will keep your information on file in the case that any other fitting positi…"
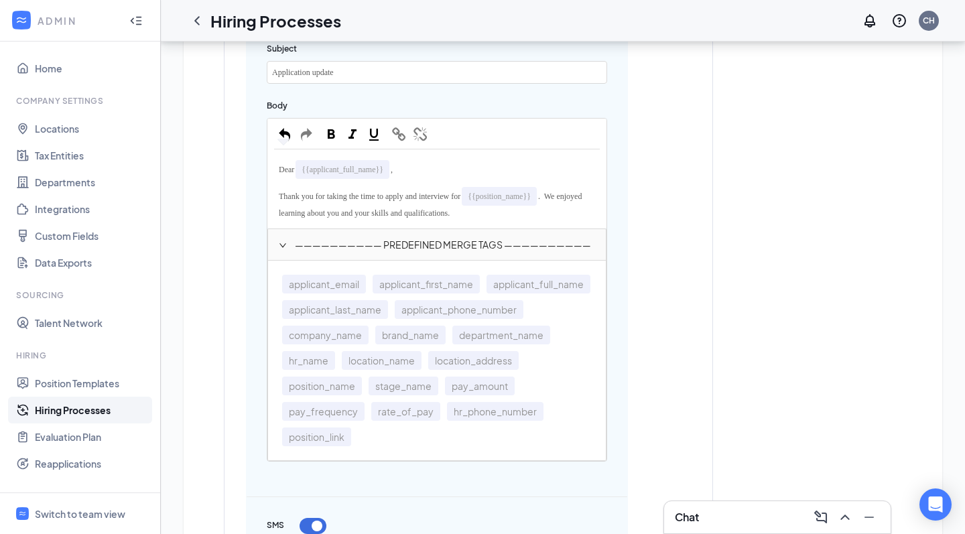
scroll to position [1148, 0]
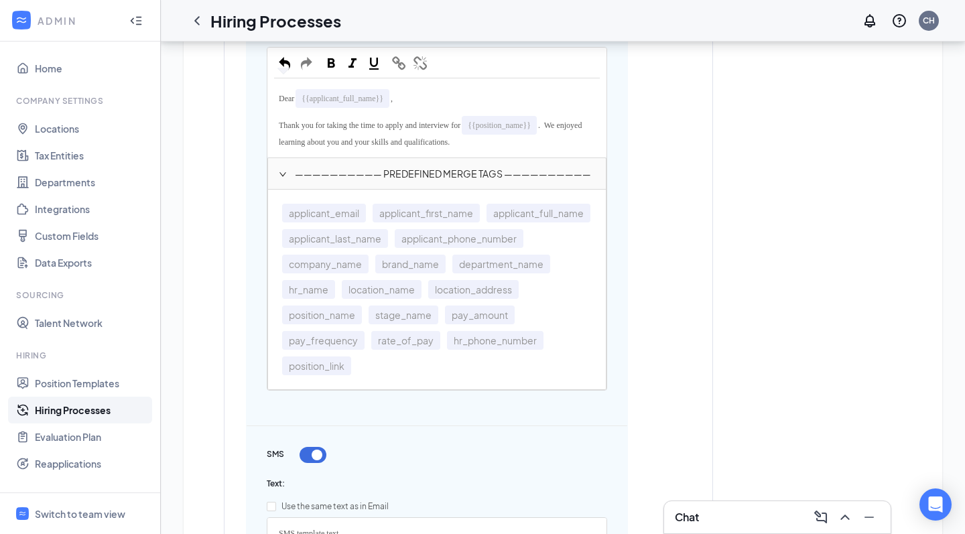
click at [520, 141] on div "Thank you for taking the time to apply and interview for {{position_name}} . We…" at bounding box center [437, 131] width 326 height 39
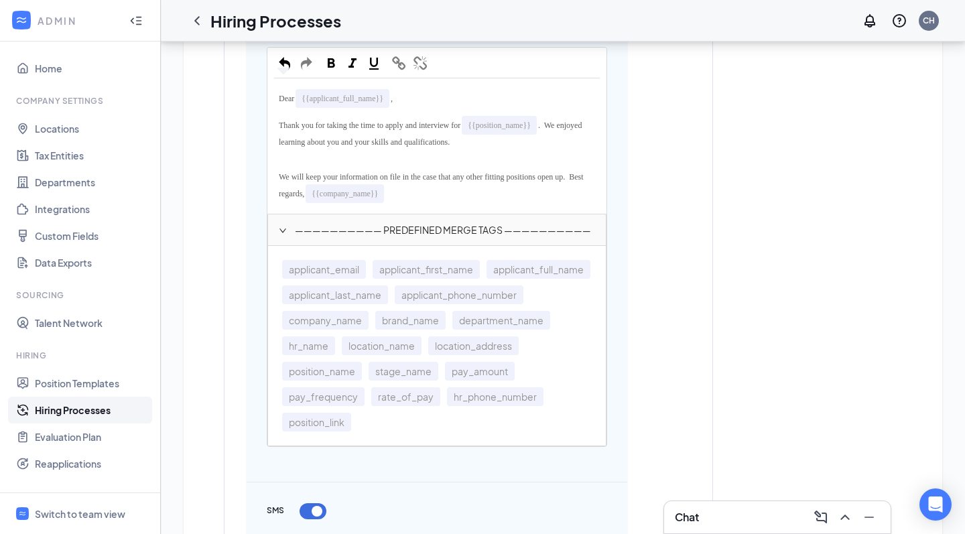
click at [524, 135] on div "Thank you for taking the time to apply and interview for {{position_name}} . We…" at bounding box center [437, 131] width 326 height 39
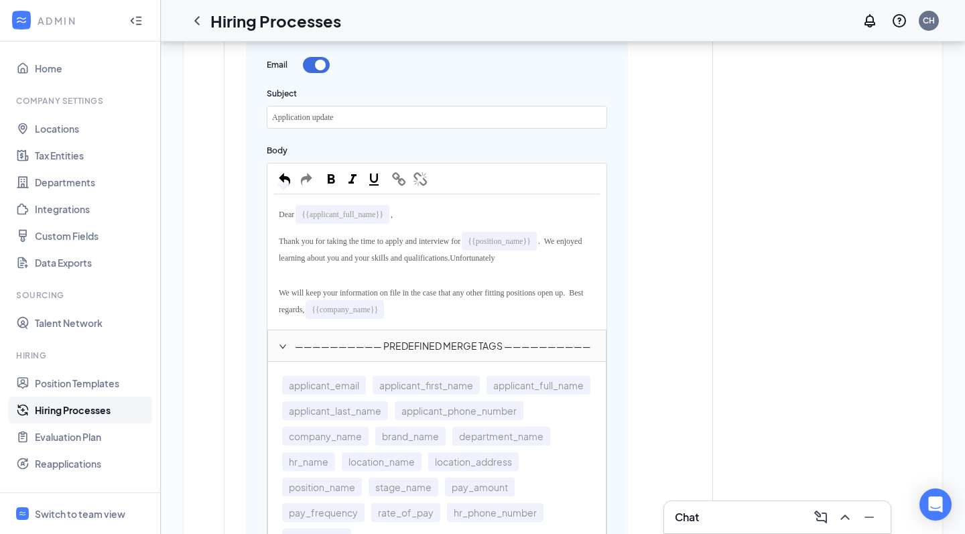
scroll to position [1081, 0]
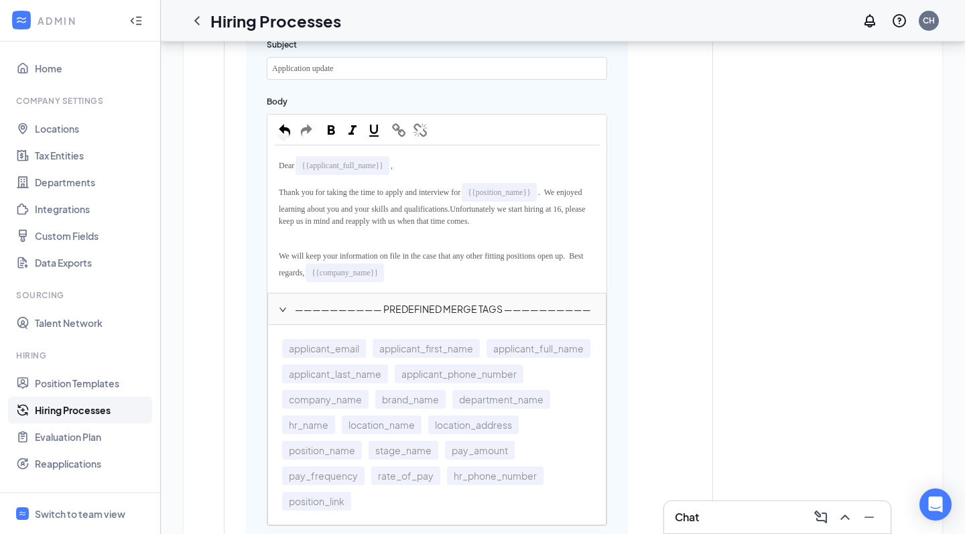
click at [346, 193] on div "Thank you for taking the time to apply and interview for {{position_name}} . We…" at bounding box center [437, 204] width 326 height 51
click at [346, 204] on span ". We enjoyed learning about you and your skills and qualifications." at bounding box center [431, 201] width 305 height 26
drag, startPoint x: 500, startPoint y: 208, endPoint x: 561, endPoint y: 221, distance: 63.1
click at [561, 221] on div "Thank you for taking the time to apply and interview for {{position_name}} . We…" at bounding box center [437, 204] width 326 height 51
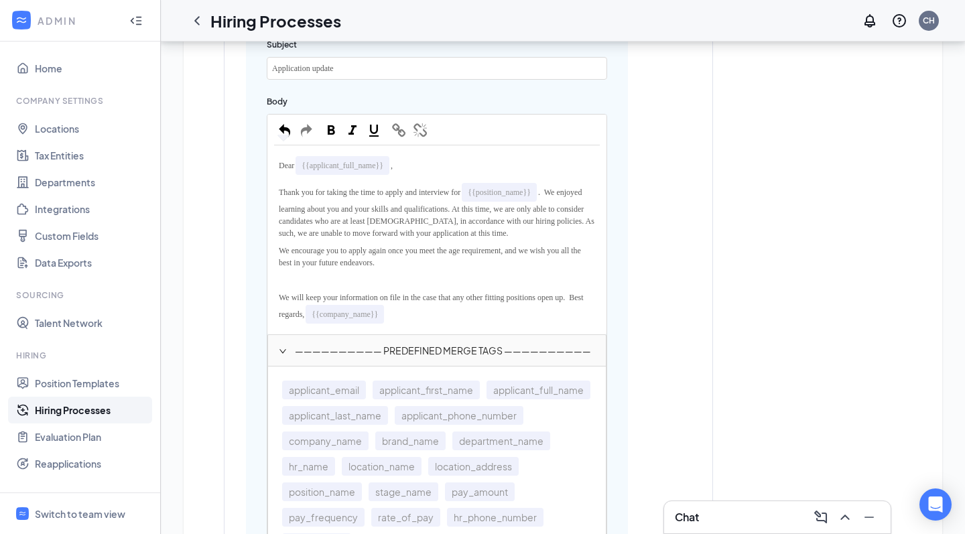
click at [514, 218] on span "At this time, we are only able to consider candidates who are at least [DEMOGRA…" at bounding box center [437, 220] width 317 height 33
click at [455, 203] on span ". We enjoyed learning about you and your skills and qualifications." at bounding box center [431, 201] width 305 height 26
click at [499, 208] on span "At this time, we are only able to consider candidates who are at least [DEMOGRA…" at bounding box center [437, 220] width 317 height 33
click at [370, 192] on span "Thank you for taking the time to apply and interview for" at bounding box center [370, 192] width 182 height 9
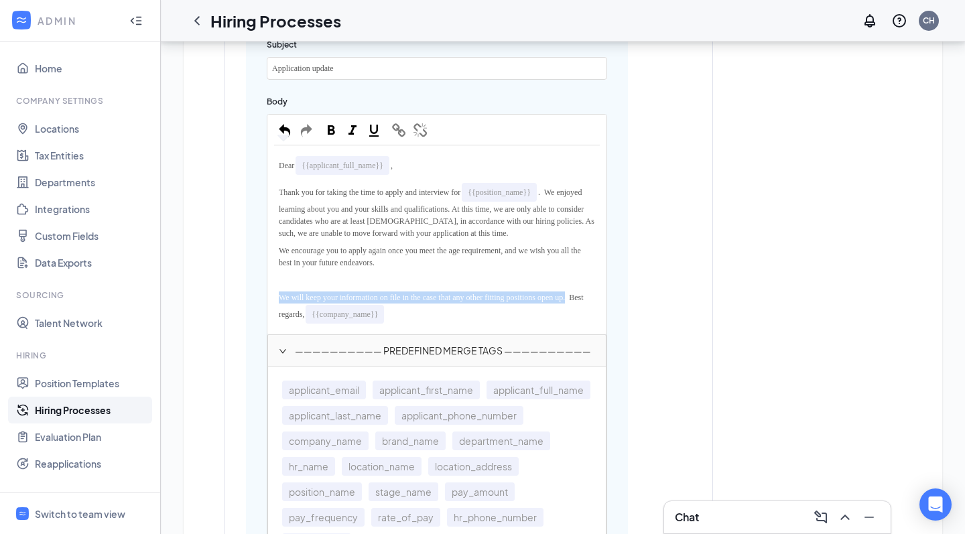
drag, startPoint x: 593, startPoint y: 295, endPoint x: 285, endPoint y: 285, distance: 308.3
click at [285, 289] on div "We will keep your information on file in the case that any other fitting positi…" at bounding box center [437, 308] width 326 height 39
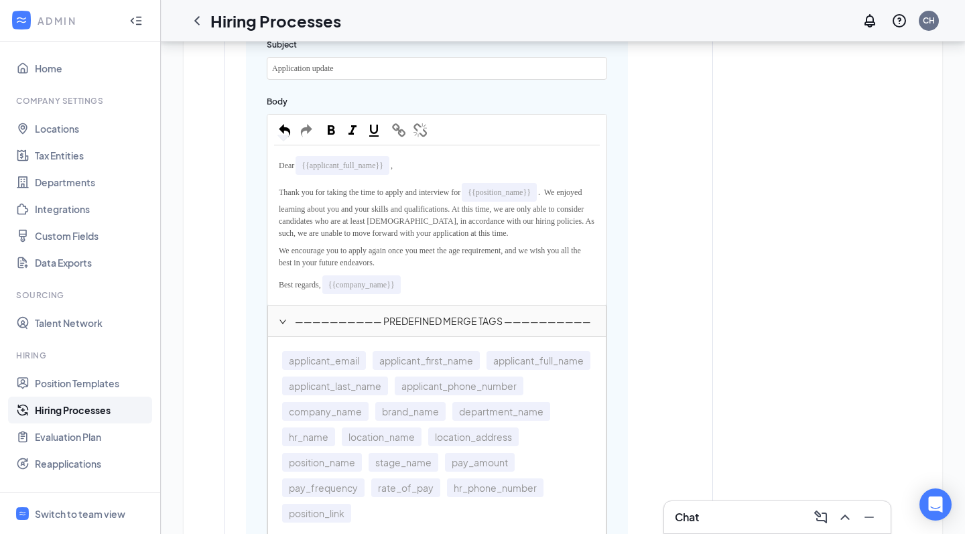
click at [282, 286] on div "Best regards, {{company_name}}" at bounding box center [437, 284] width 326 height 27
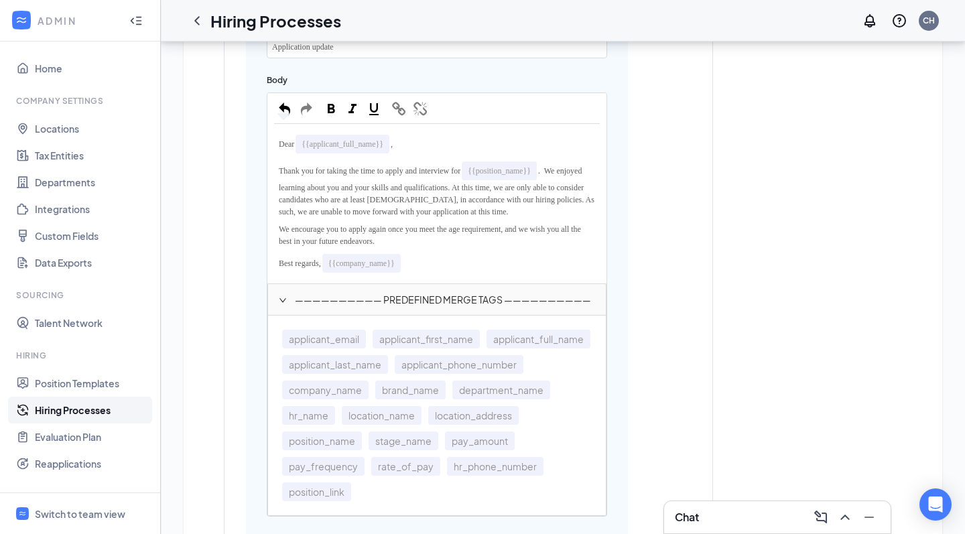
scroll to position [1105, 0]
click at [376, 225] on span "We encourage you to apply again once you meet the age requirement, and we wish …" at bounding box center [431, 232] width 304 height 21
click at [376, 222] on span "We encourage you to apply again once you meet the age requirement, and we wish …" at bounding box center [431, 232] width 304 height 21
click at [426, 256] on div "Best regards, {{company_name}}" at bounding box center [437, 261] width 326 height 27
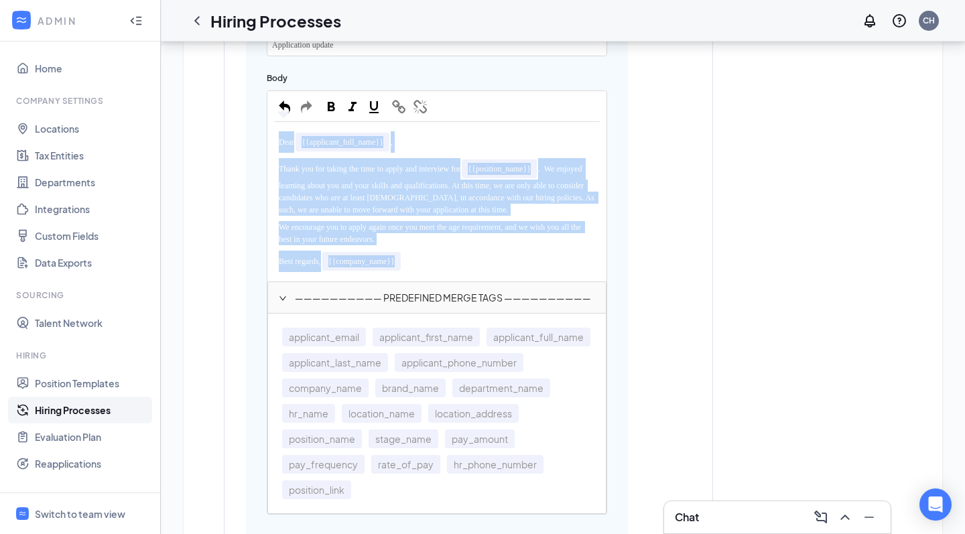
drag, startPoint x: 425, startPoint y: 256, endPoint x: 277, endPoint y: 133, distance: 192.2
click at [277, 133] on div "Dear {{applicant_full_name}} , Thank you for taking the time to apply and inter…" at bounding box center [437, 202] width 326 height 146
copy div "Dear {{applicant_full_name}} , Thank you for taking the time to apply and inter…"
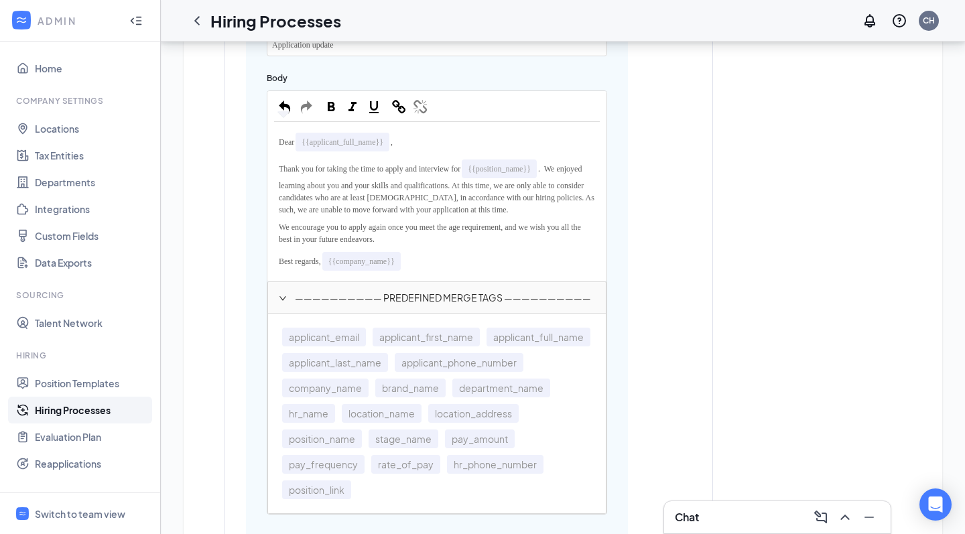
click at [750, 152] on div "Learn how to set up rejection templates and see examples here Select from rejec…" at bounding box center [562, 150] width 731 height 1841
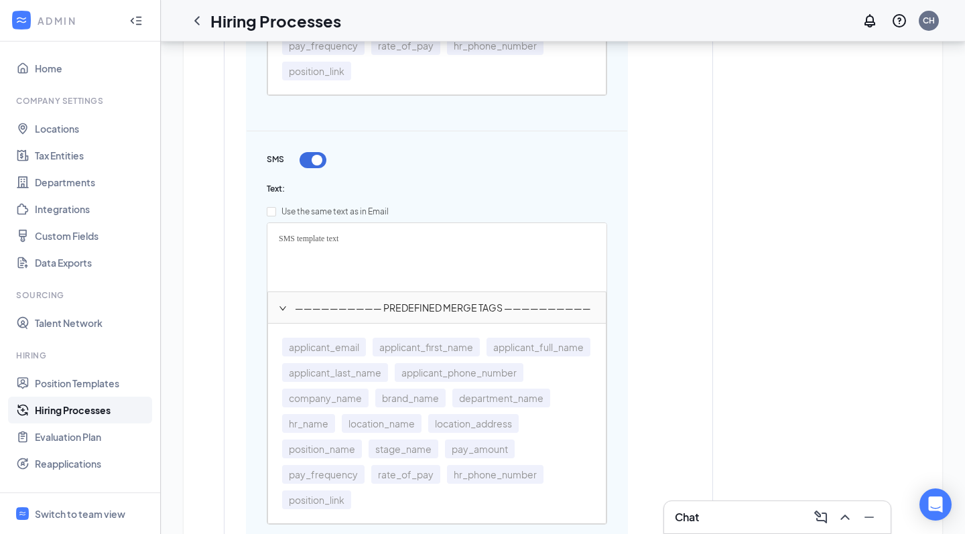
scroll to position [1537, 0]
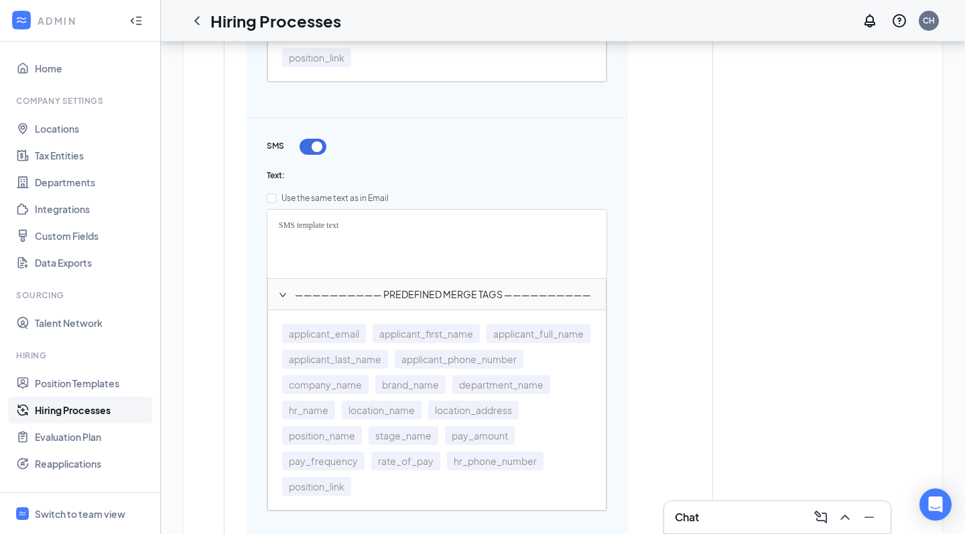
click at [336, 242] on div "SMS template text" at bounding box center [437, 243] width 338 height 67
drag, startPoint x: 348, startPoint y: 218, endPoint x: 275, endPoint y: 202, distance: 74.0
click at [275, 202] on div "Use the same text as in Email SMS template text —————————— PREDEFINED MERGE TAG…" at bounding box center [437, 350] width 340 height 324
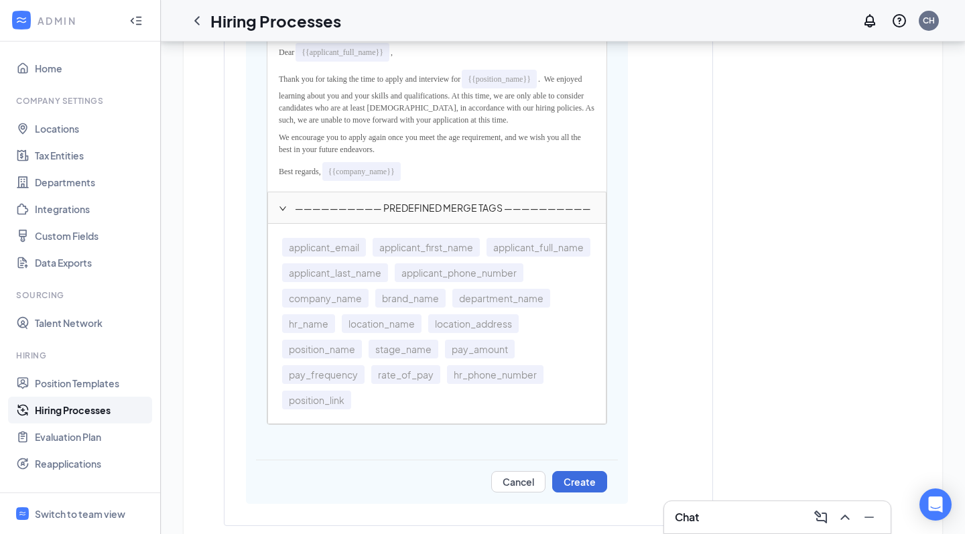
scroll to position [1739, 0]
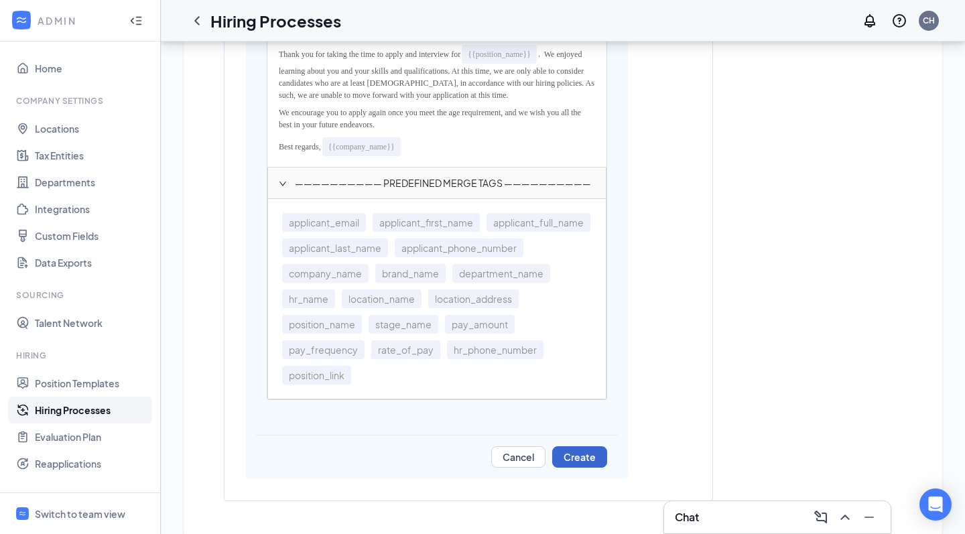
click at [571, 448] on button "Create" at bounding box center [579, 456] width 55 height 21
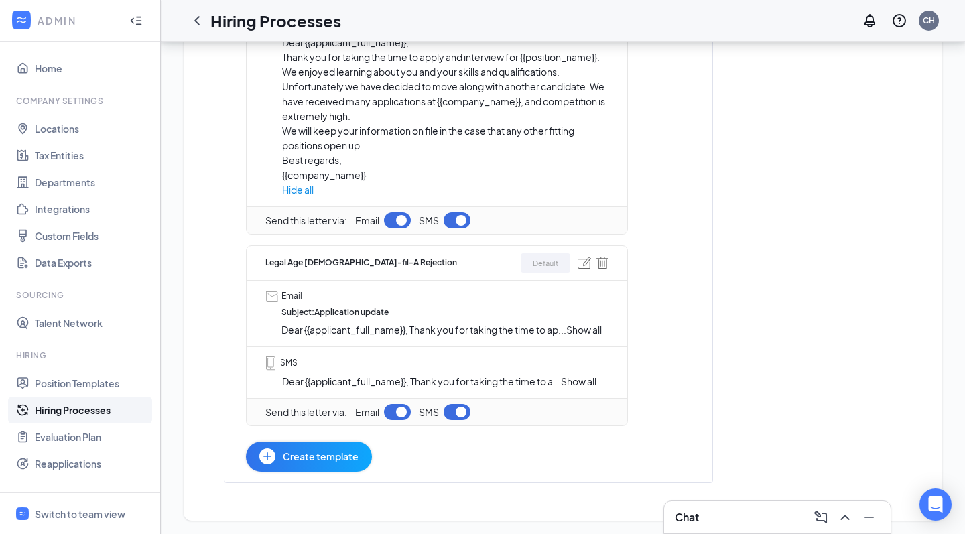
scroll to position [679, 0]
click at [592, 328] on span "Show all" at bounding box center [583, 330] width 35 height 12
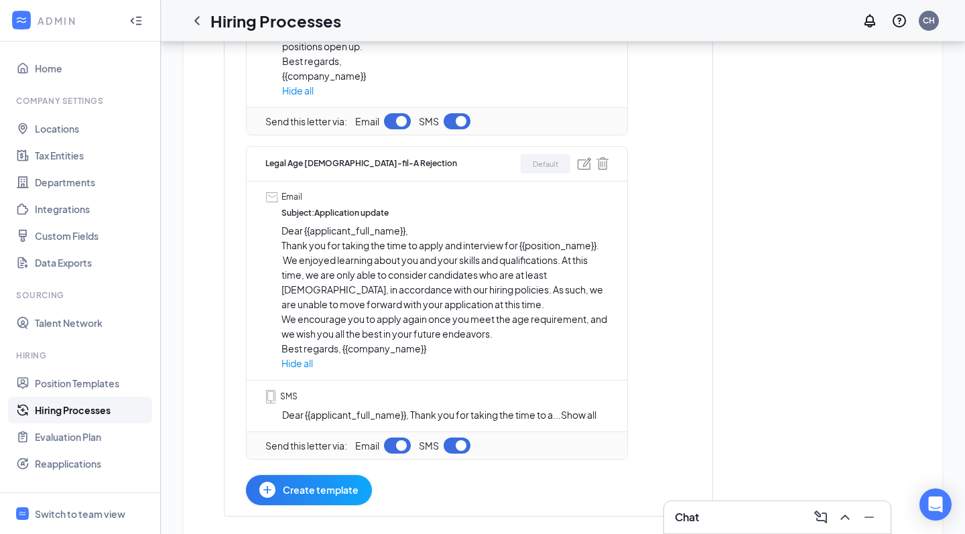
scroll to position [780, 0]
click at [588, 409] on span "Show all" at bounding box center [578, 413] width 35 height 12
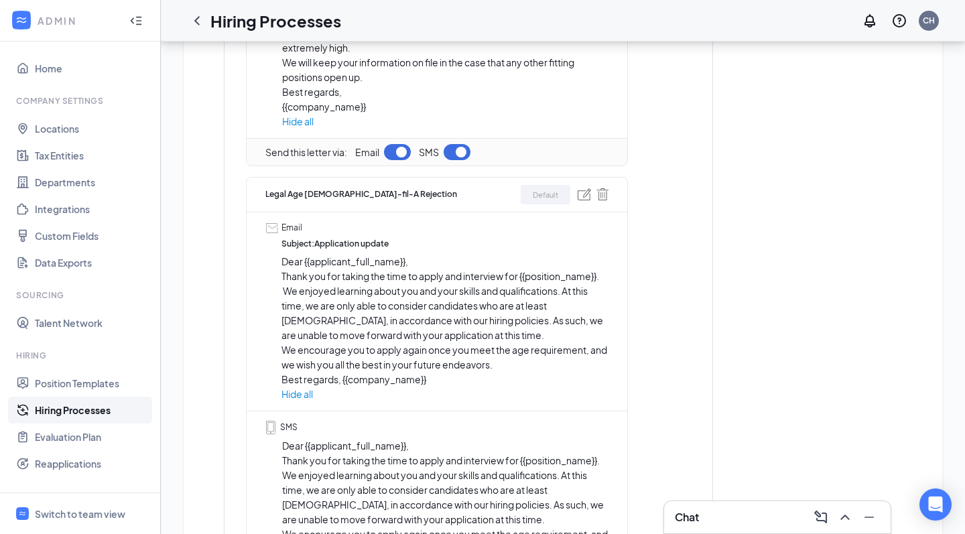
scroll to position [748, 0]
click at [581, 195] on img at bounding box center [583, 194] width 13 height 12
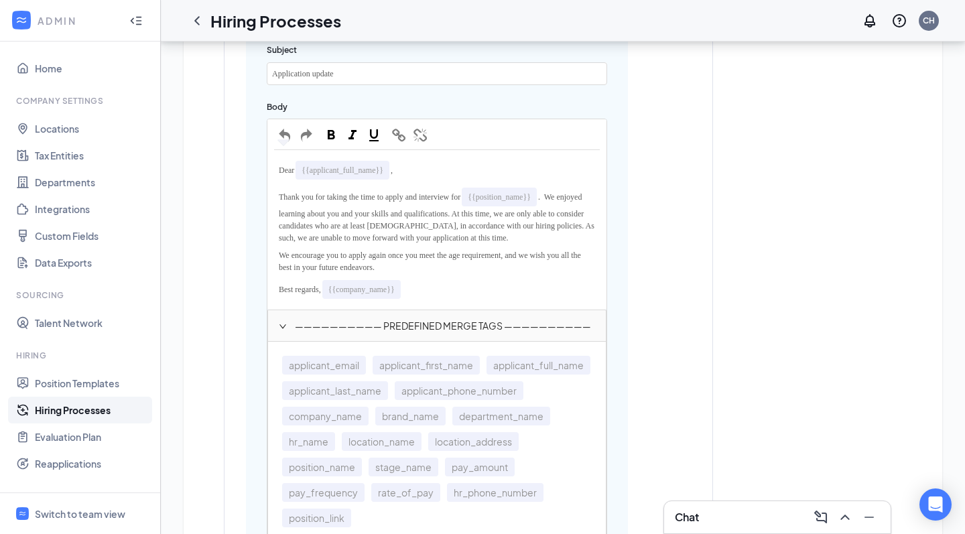
scroll to position [1072, 0]
click at [321, 285] on span "Best regards," at bounding box center [300, 286] width 42 height 9
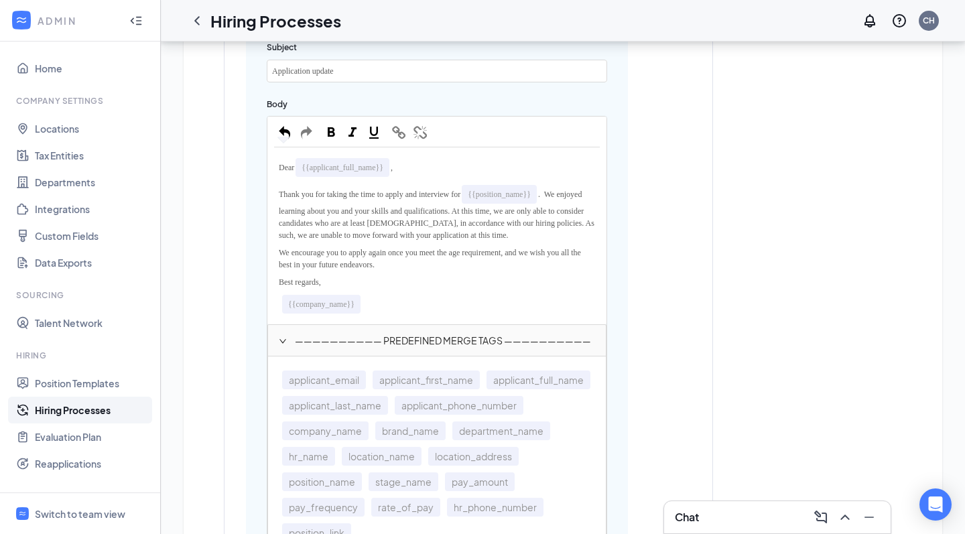
click at [281, 305] on div "{{company_name}}" at bounding box center [437, 304] width 326 height 27
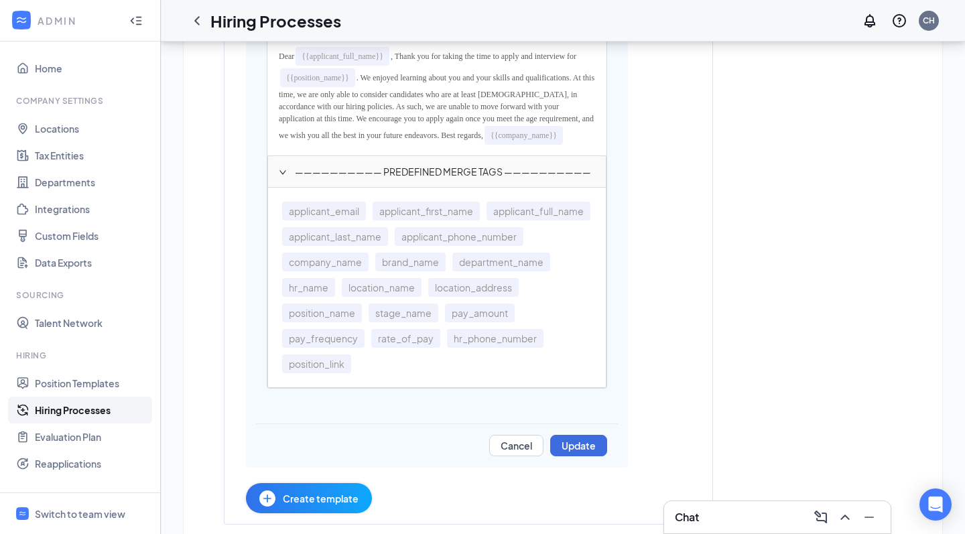
scroll to position [1731, 0]
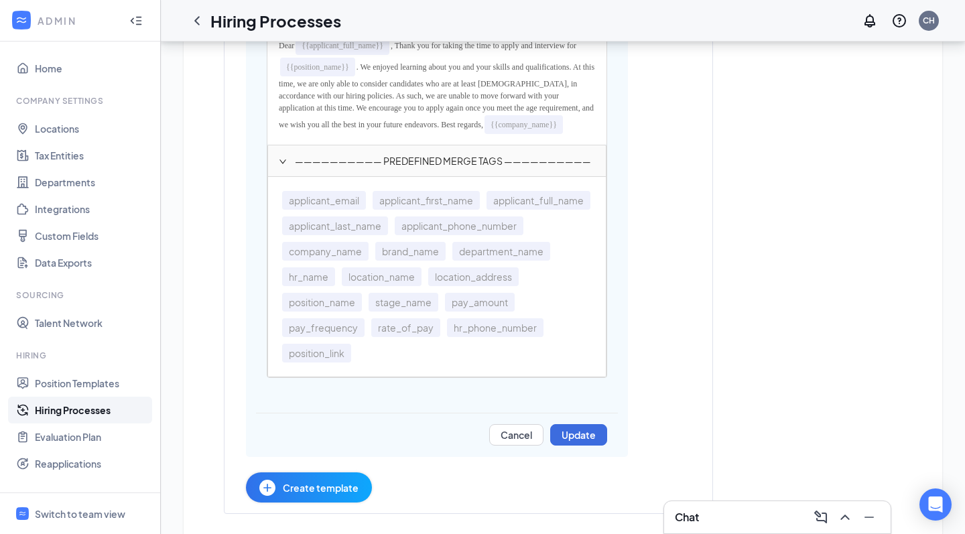
click at [530, 115] on span ". We enjoyed learning about you and your skills and qualifications. At this tim…" at bounding box center [437, 95] width 317 height 67
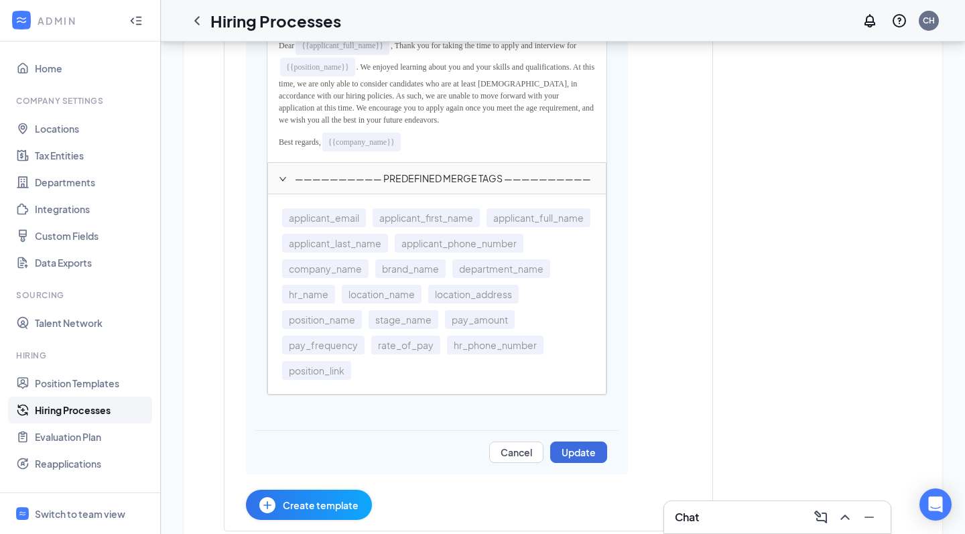
click at [321, 137] on span "Best regards," at bounding box center [300, 141] width 42 height 9
click at [321, 139] on span "Best regards," at bounding box center [300, 141] width 42 height 9
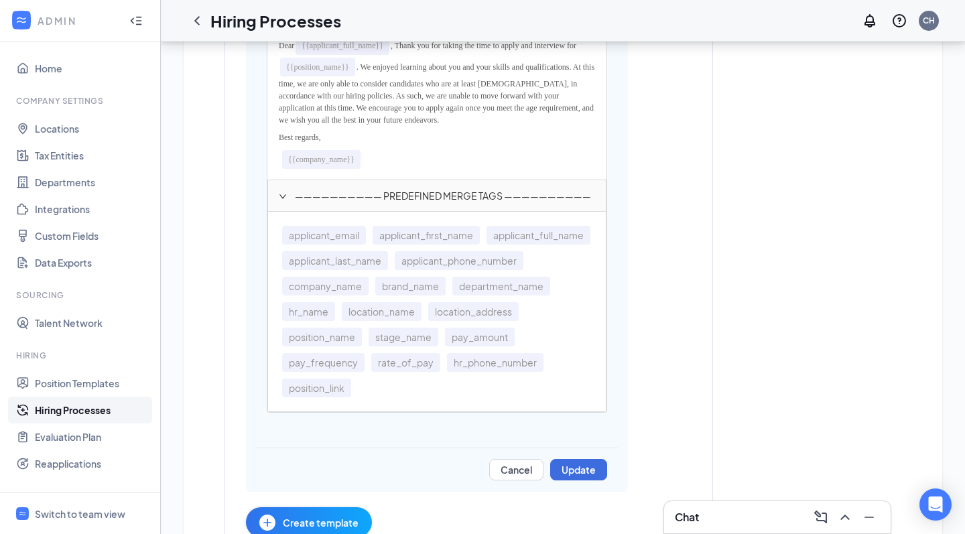
click at [278, 146] on div "{{company_name}}" at bounding box center [437, 159] width 326 height 27
click at [279, 137] on div "Best regards," at bounding box center [437, 137] width 326 height 17
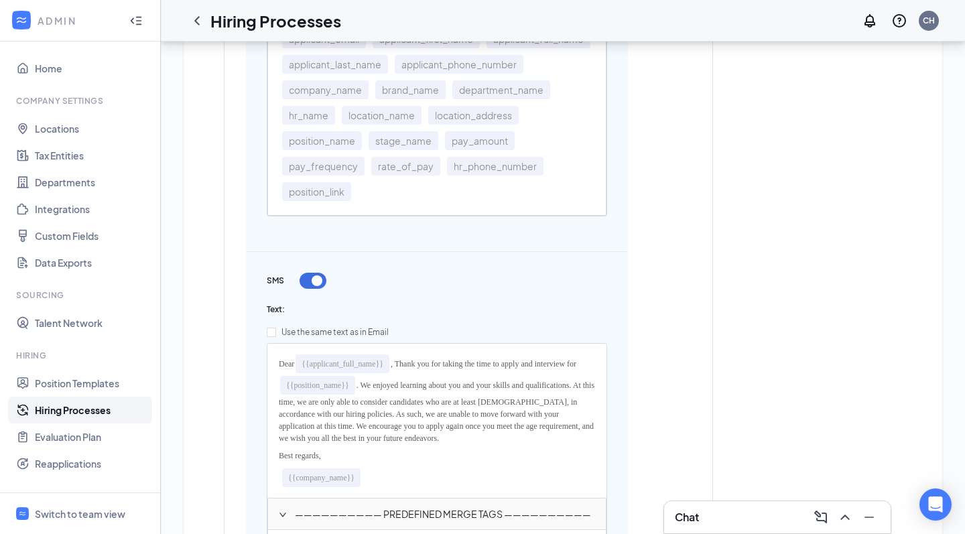
scroll to position [1435, 0]
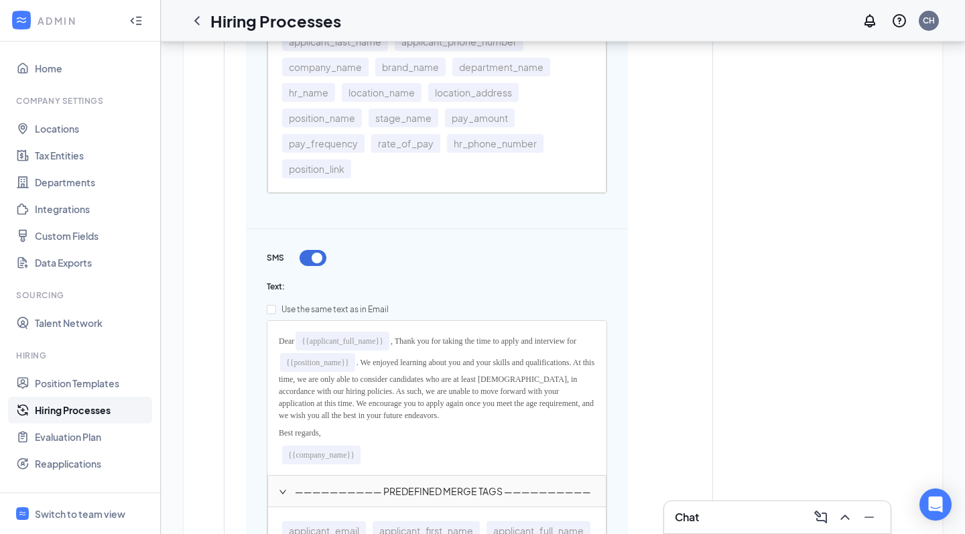
click at [407, 338] on span ", Thank you for taking the time to apply and interview for" at bounding box center [483, 340] width 186 height 9
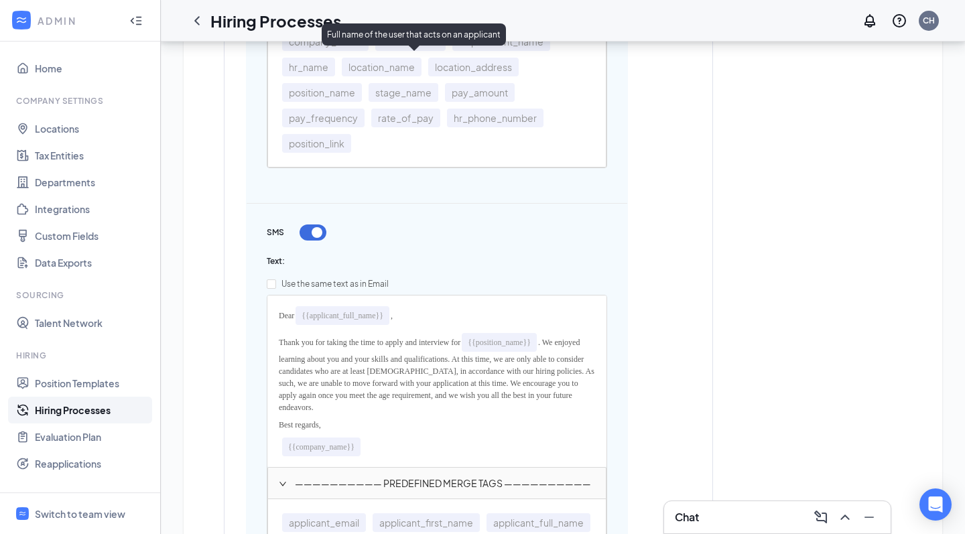
scroll to position [1649, 0]
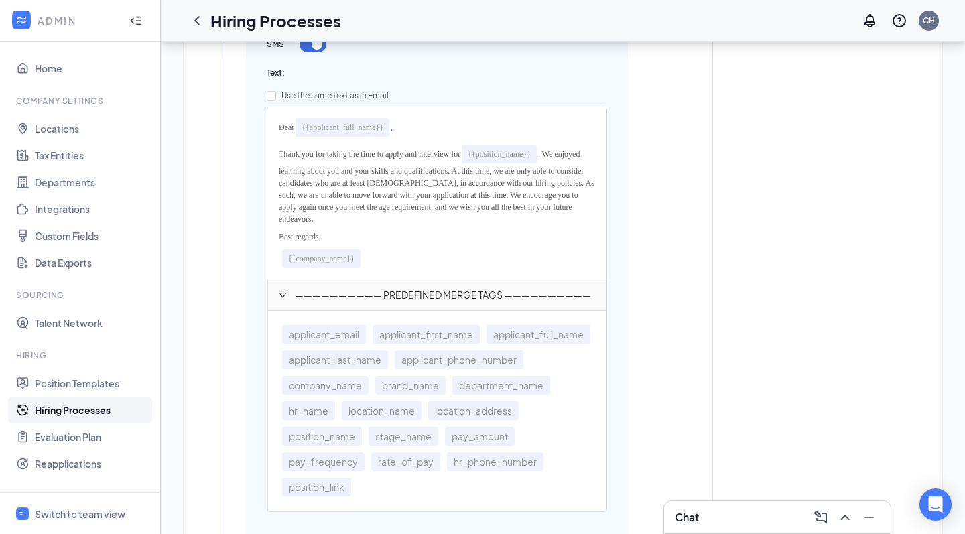
click at [574, 190] on span ". We enjoyed learning about you and your skills and qualifications. At this tim…" at bounding box center [437, 186] width 317 height 74
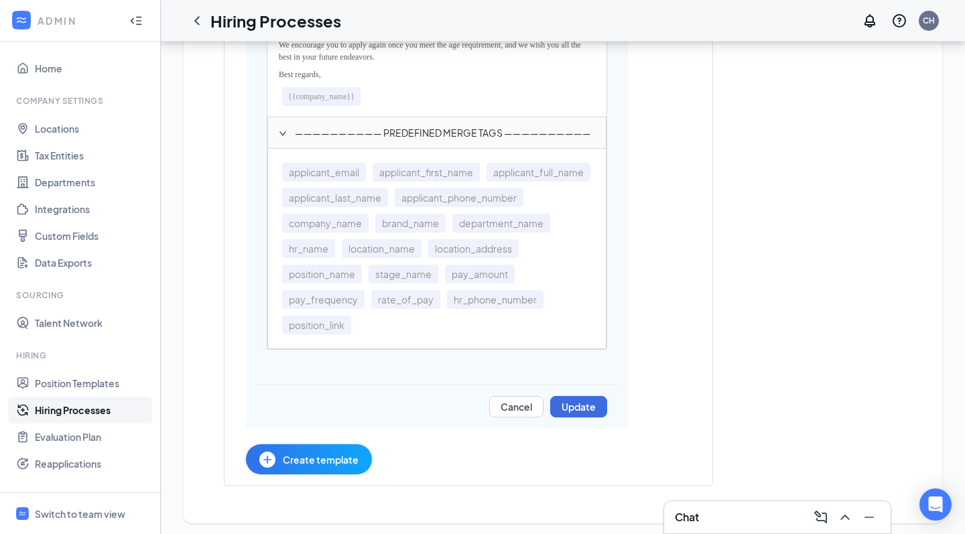
scroll to position [1802, 0]
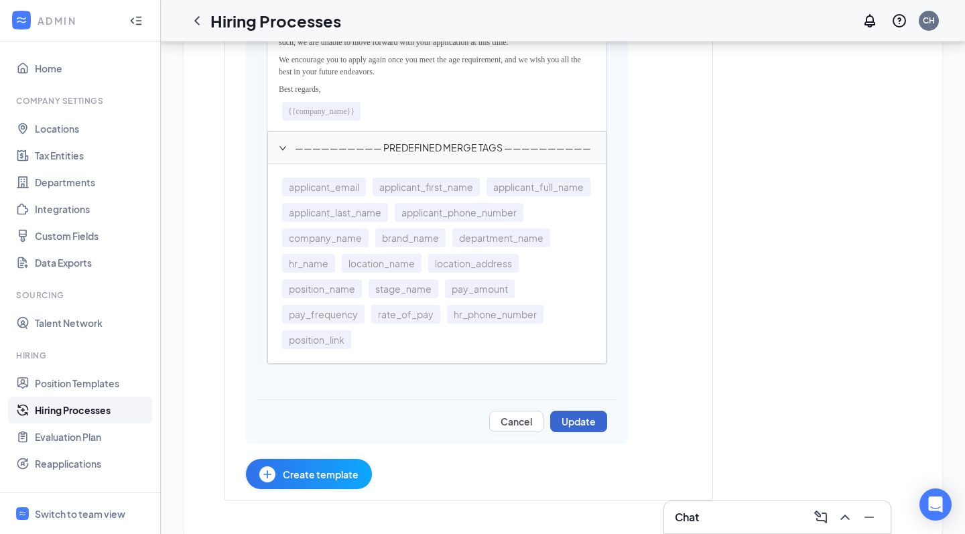
click at [586, 420] on button "Update" at bounding box center [578, 421] width 57 height 21
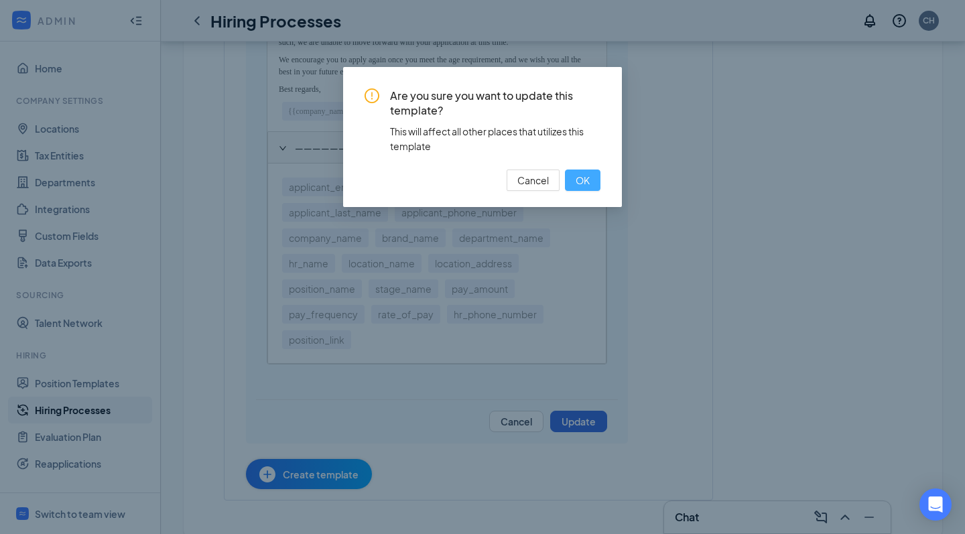
click at [582, 182] on span "OK" at bounding box center [582, 180] width 14 height 15
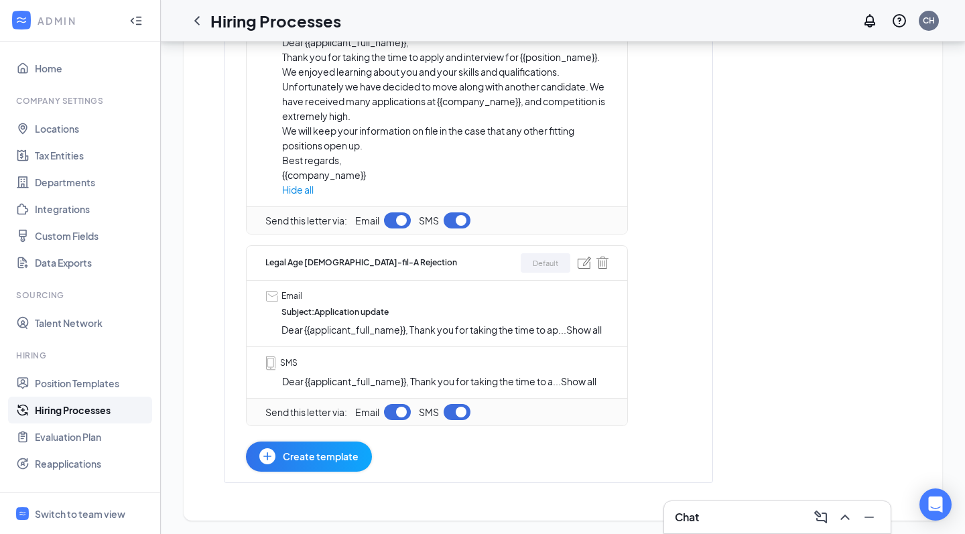
scroll to position [679, 0]
click at [593, 332] on span "Show all" at bounding box center [583, 330] width 35 height 12
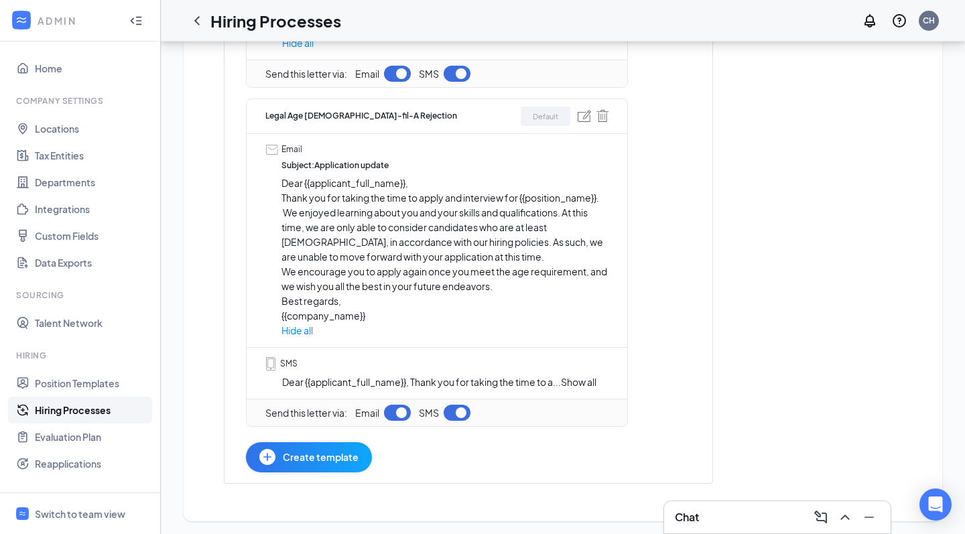
click at [581, 380] on span "Show all" at bounding box center [578, 382] width 35 height 12
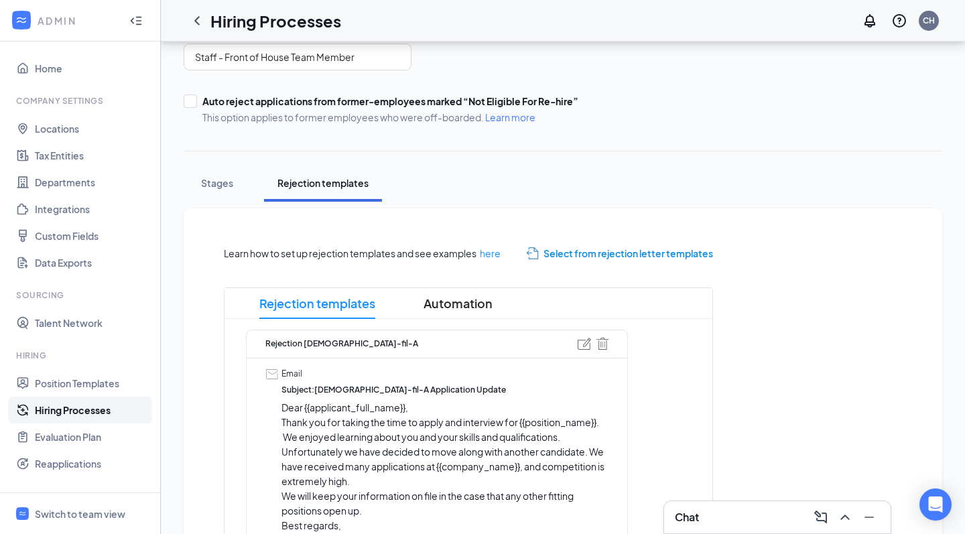
scroll to position [0, 0]
